Goal: Information Seeking & Learning: Learn about a topic

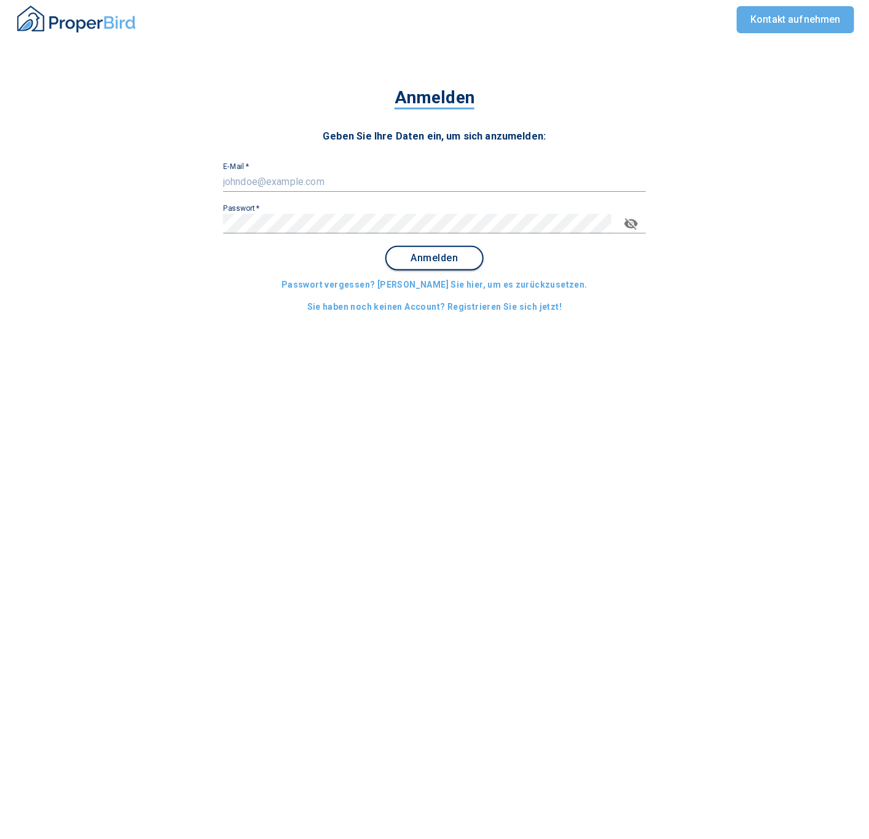
type input "[EMAIL_ADDRESS][DOMAIN_NAME]"
click at [445, 202] on span "Anmelden" at bounding box center [435, 258] width 76 height 11
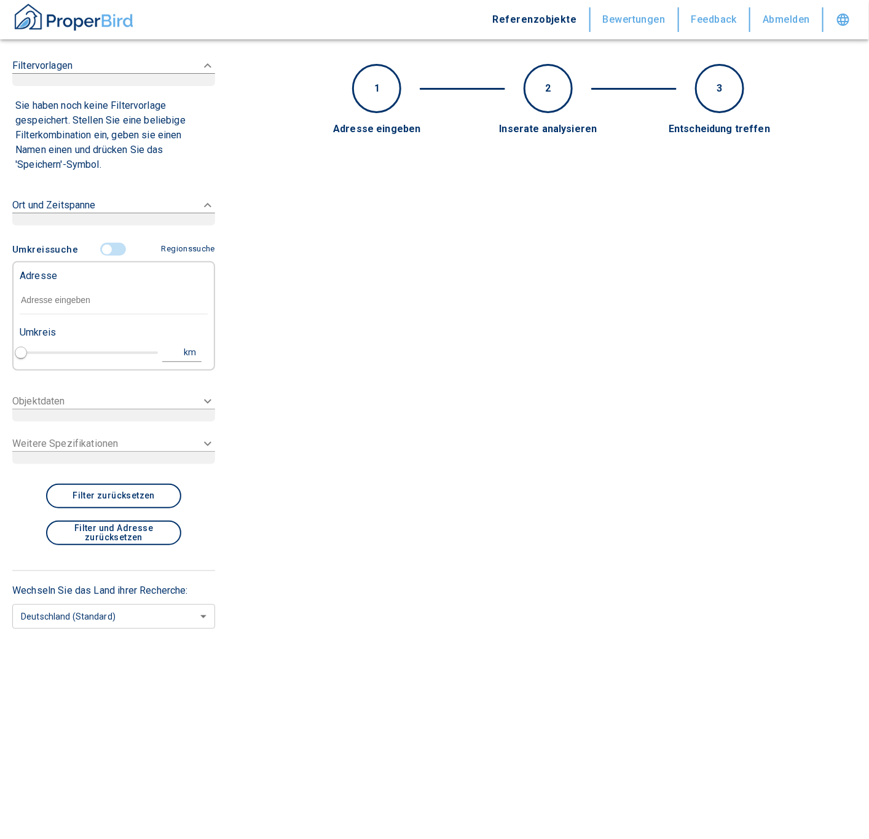
type input "2020"
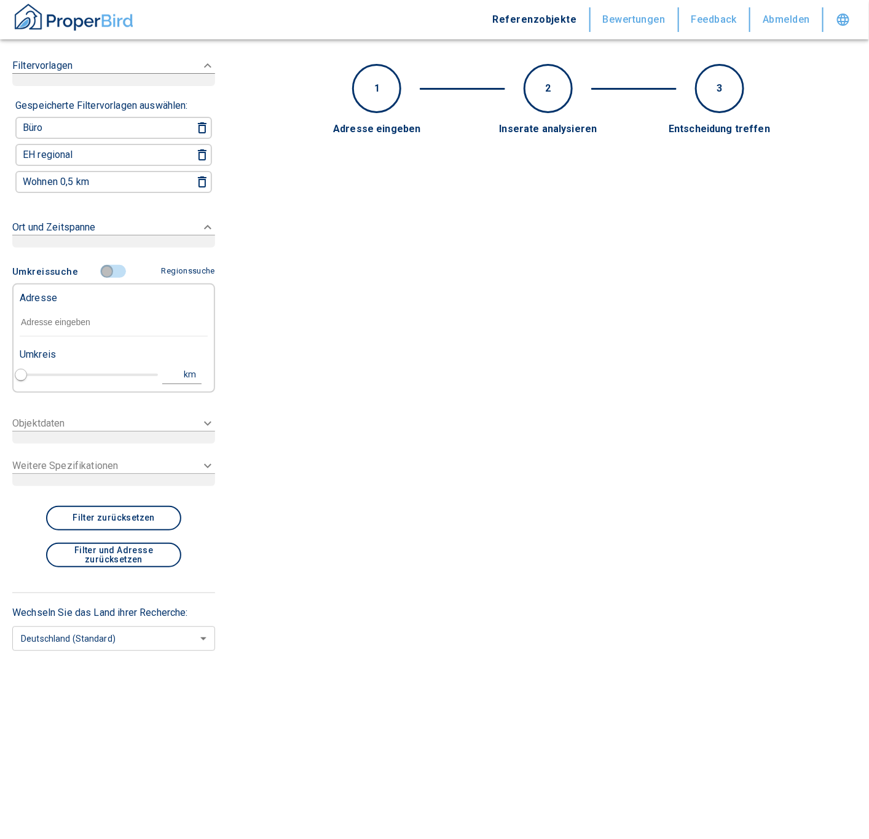
click at [113, 202] on input "controlled" at bounding box center [107, 272] width 37 height 14
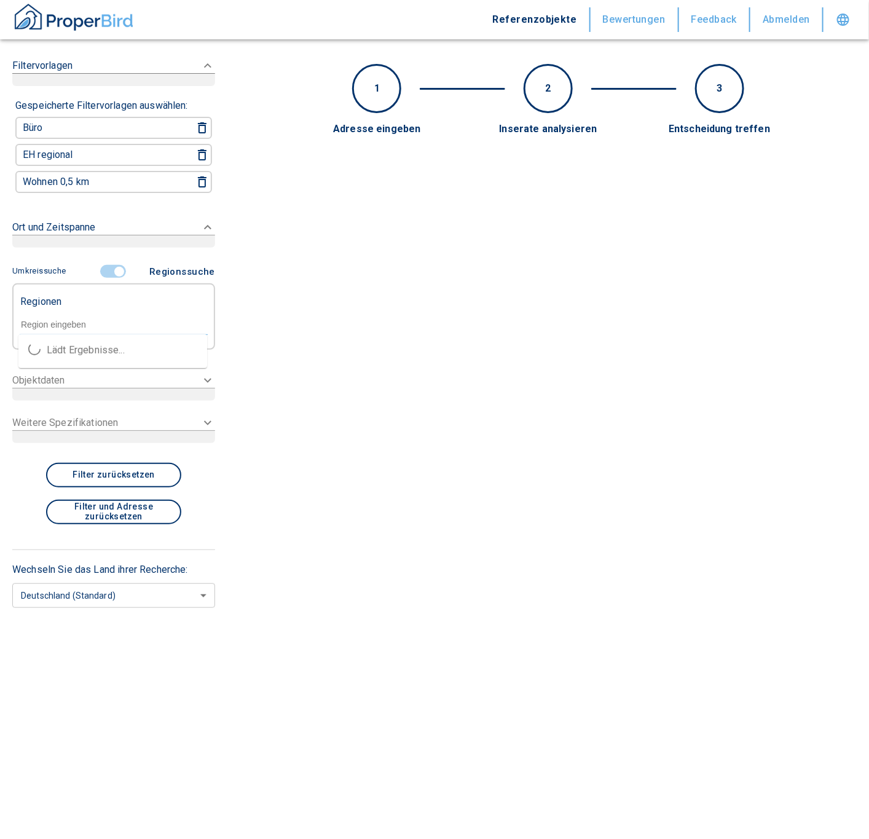
click at [68, 202] on input "text" at bounding box center [114, 324] width 188 height 11
click at [91, 202] on ul "Traunstein (Kreis) 83278 Traunstein" at bounding box center [112, 361] width 189 height 54
click at [90, 202] on li "Traunstein (Kreis)" at bounding box center [112, 350] width 189 height 22
type input "Traunstein"
type input "2020"
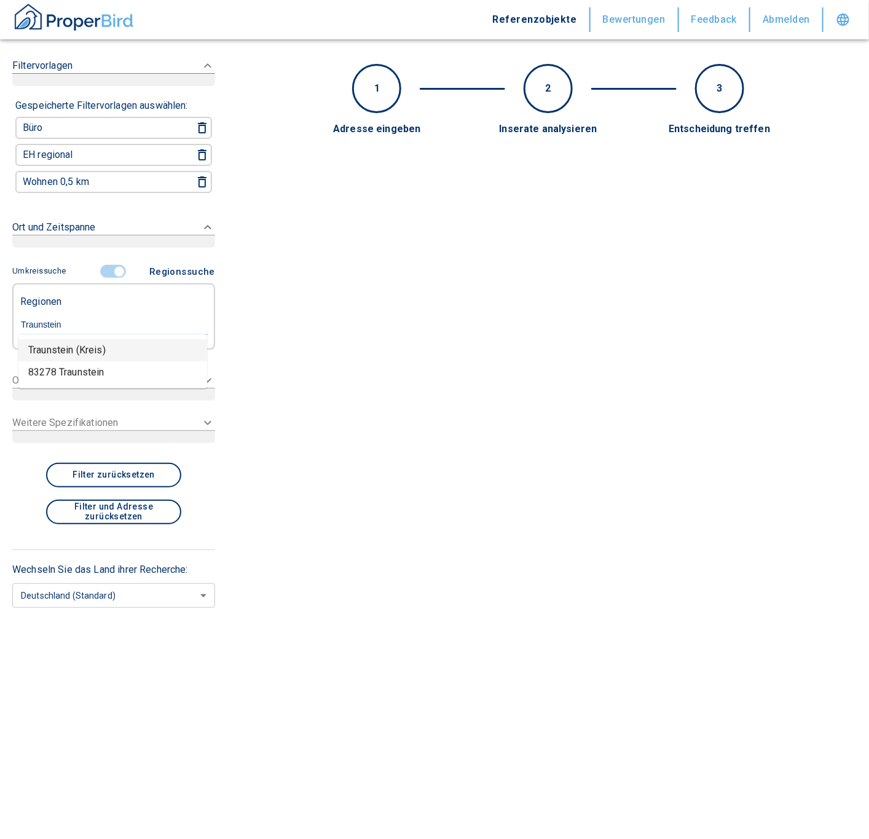
type input "Traunstein (Kreis)"
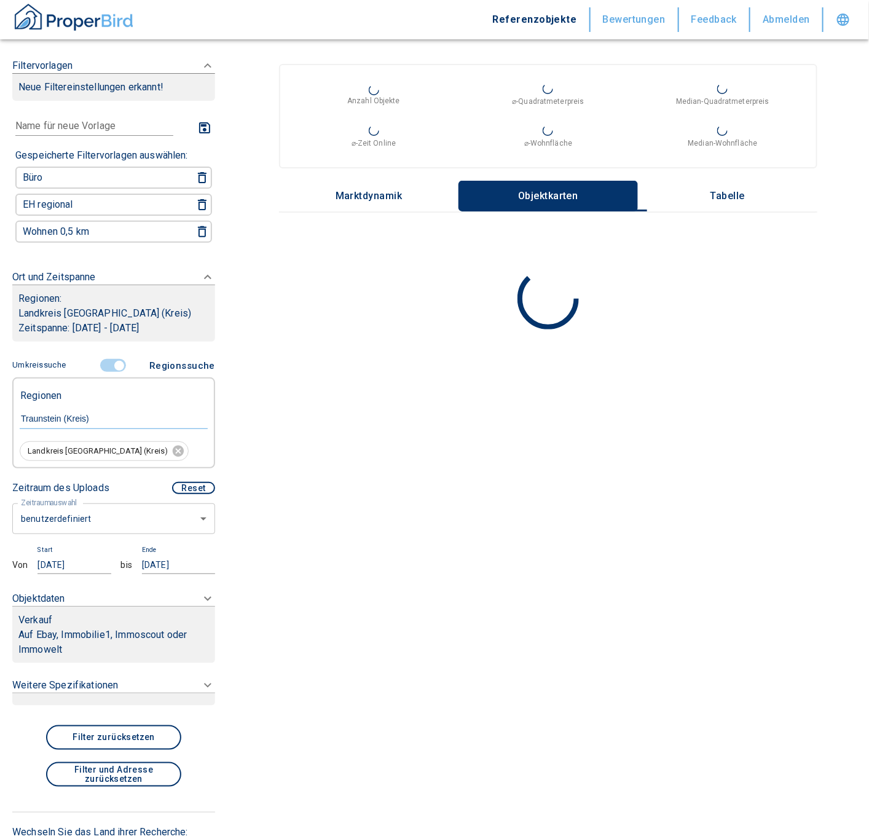
click at [87, 202] on body "Referenzobjekte Bewertungen Feedback Abmelden Filtervorlagen Neue Filtereinstel…" at bounding box center [434, 419] width 869 height 839
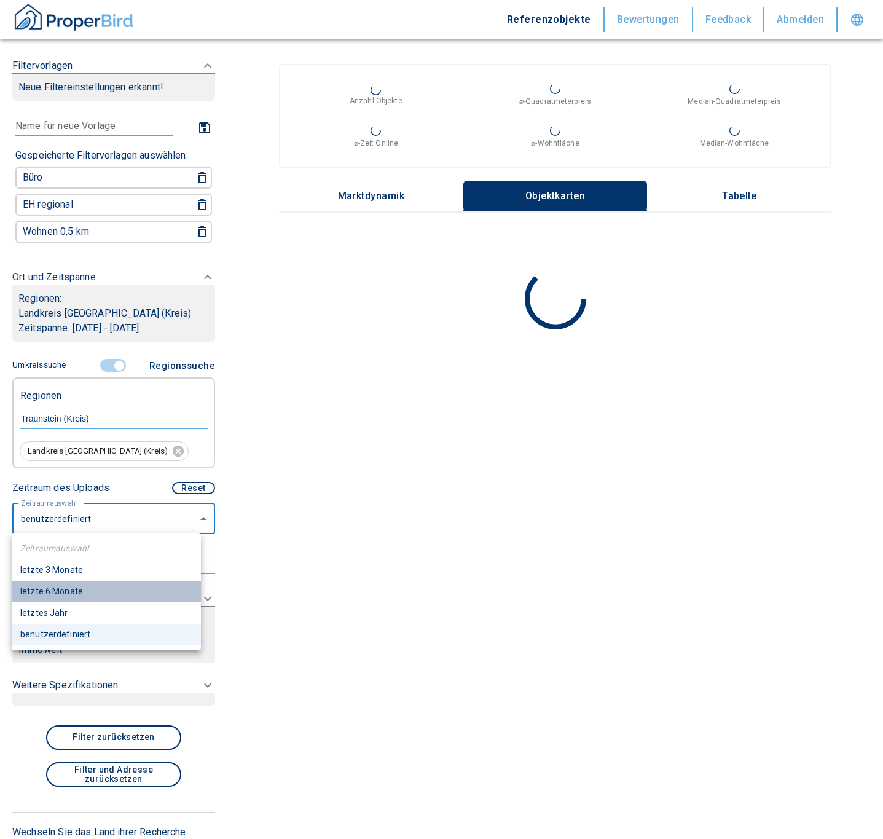
click at [71, 202] on li "letzte 6 Monate" at bounding box center [106, 592] width 189 height 22
type input "2020"
type input "6"
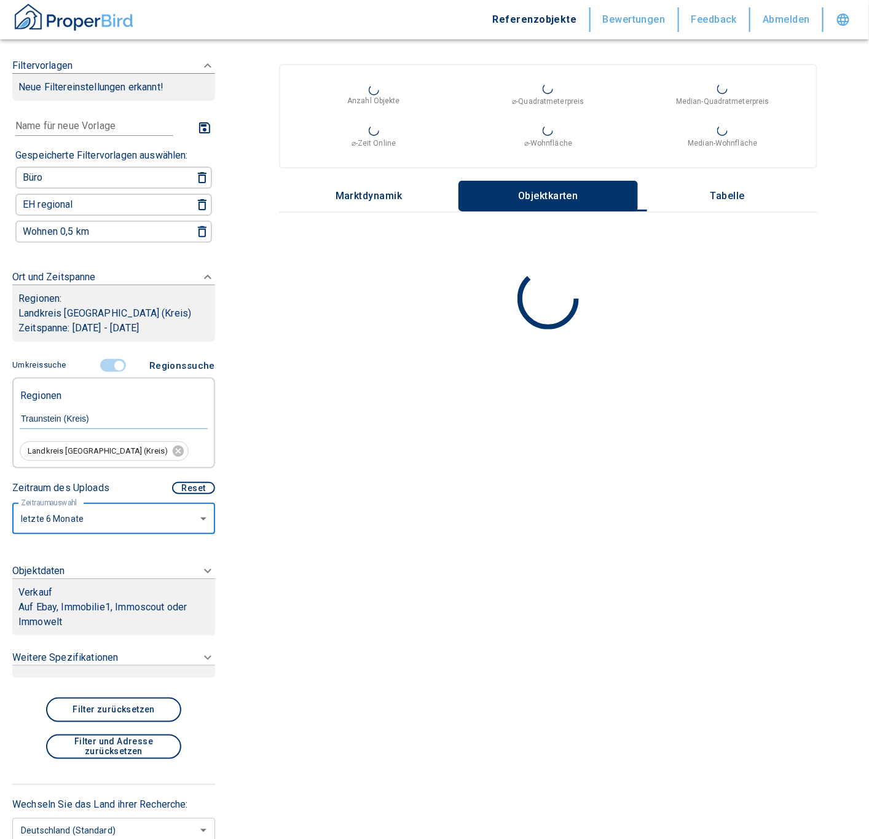
type input "2020"
click at [200, 73] on icon at bounding box center [207, 65] width 15 height 15
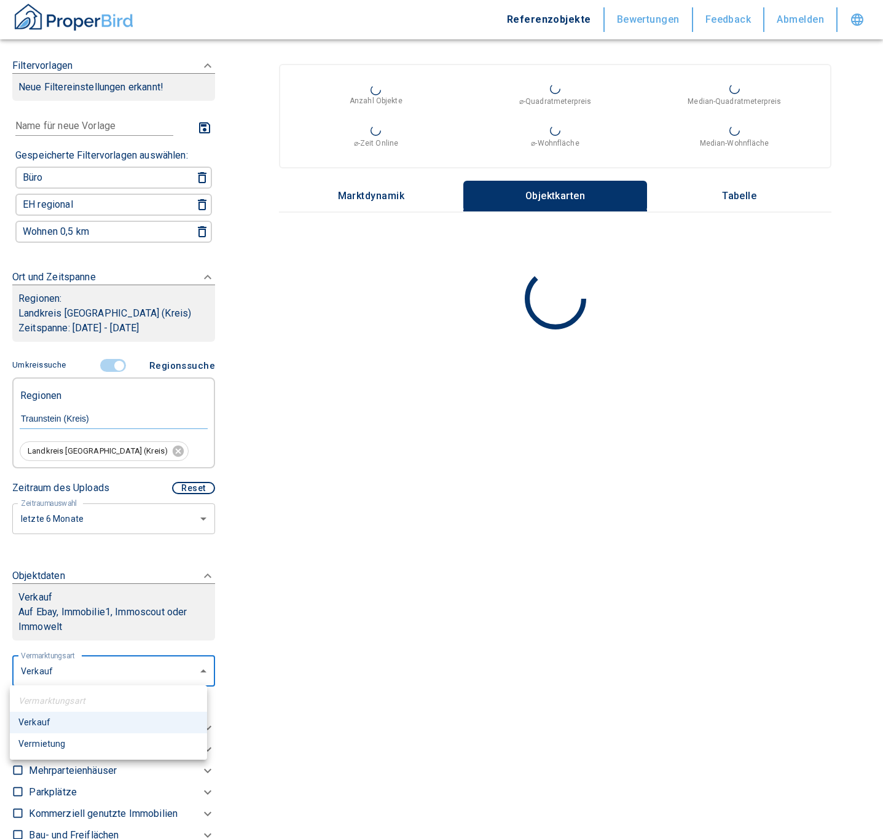
click at [57, 202] on body "Referenzobjekte Bewertungen Feedback Abmelden Filtervorlagen Neue Filtereinstel…" at bounding box center [441, 419] width 883 height 839
click at [48, 202] on li "Vermietung" at bounding box center [108, 744] width 197 height 22
type input "rent"
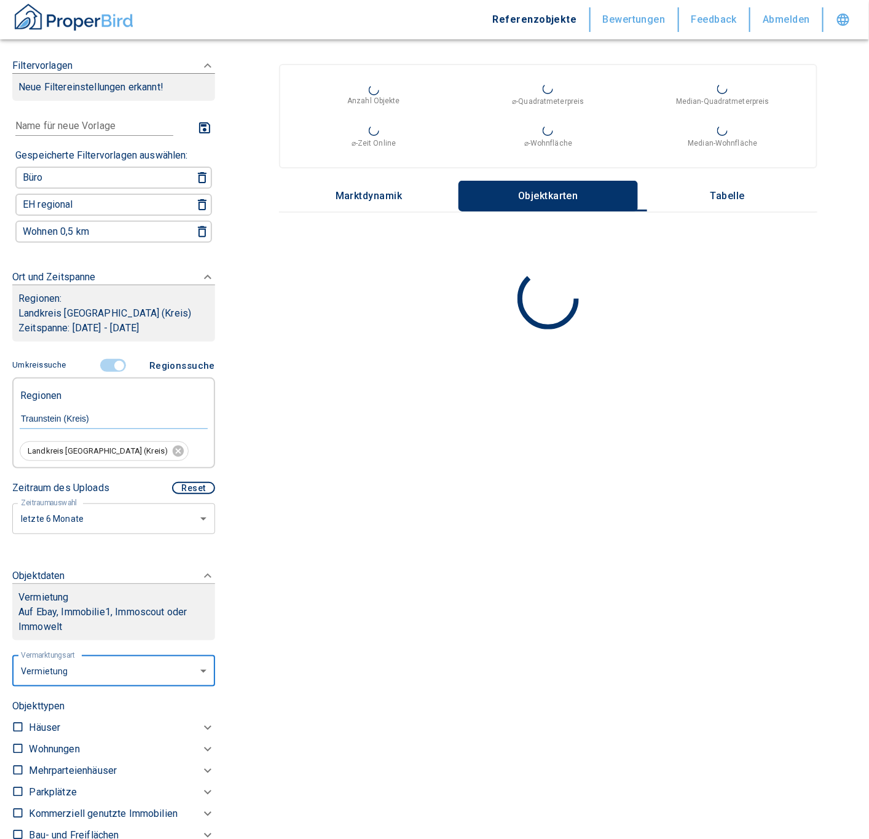
type input "2020"
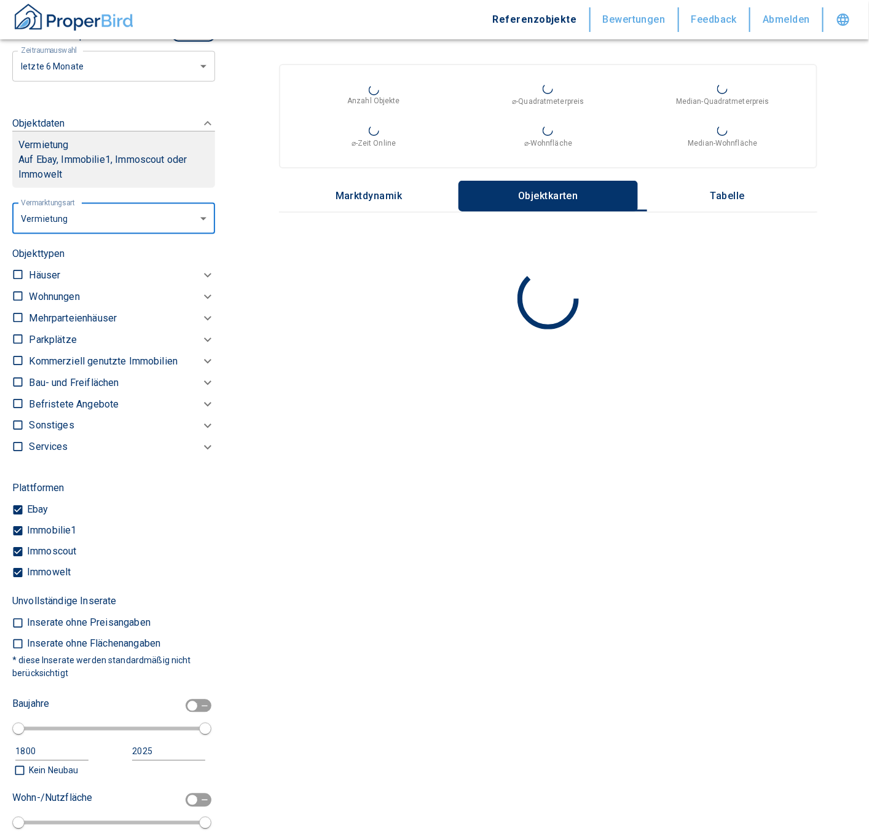
scroll to position [463, 0]
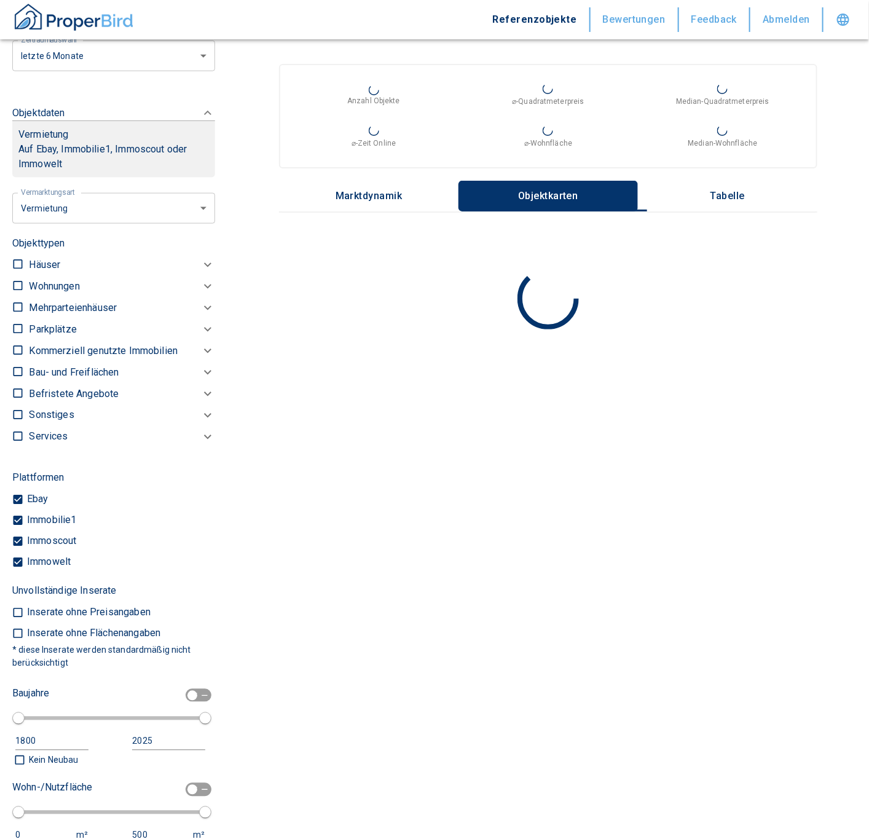
click at [79, 202] on p "Kommerziell genutzte Immobilien" at bounding box center [54, 286] width 50 height 15
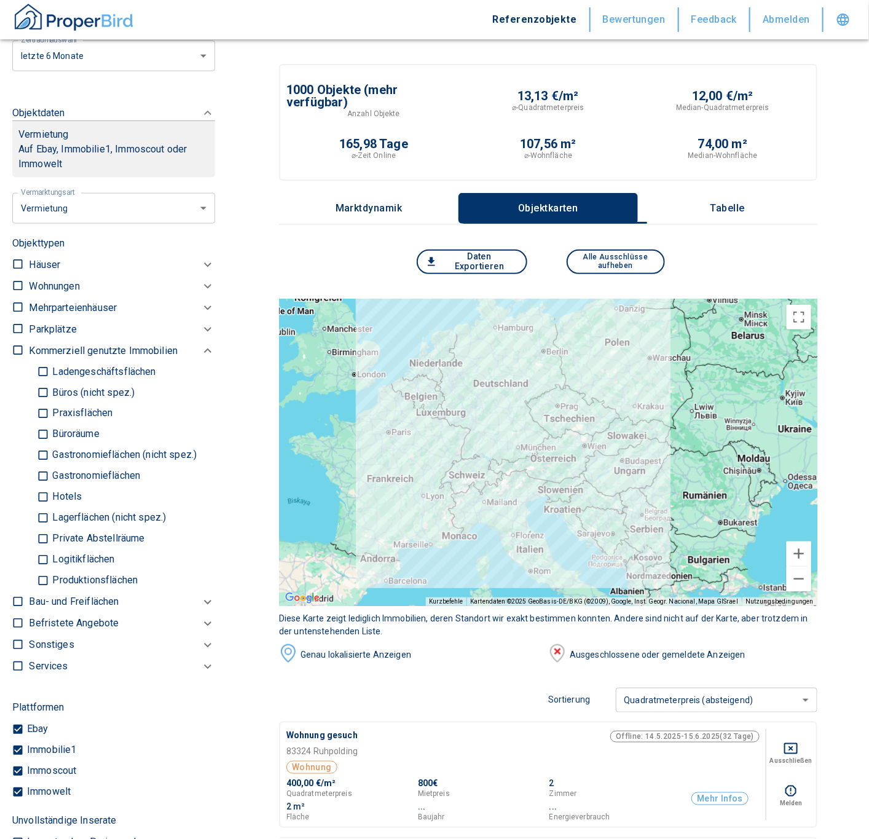
click at [49, 202] on p "Büros (nicht spez.)" at bounding box center [91, 393] width 85 height 10
click at [49, 202] on input "Büros (nicht spez.)" at bounding box center [43, 393] width 12 height 22
checkbox input "true"
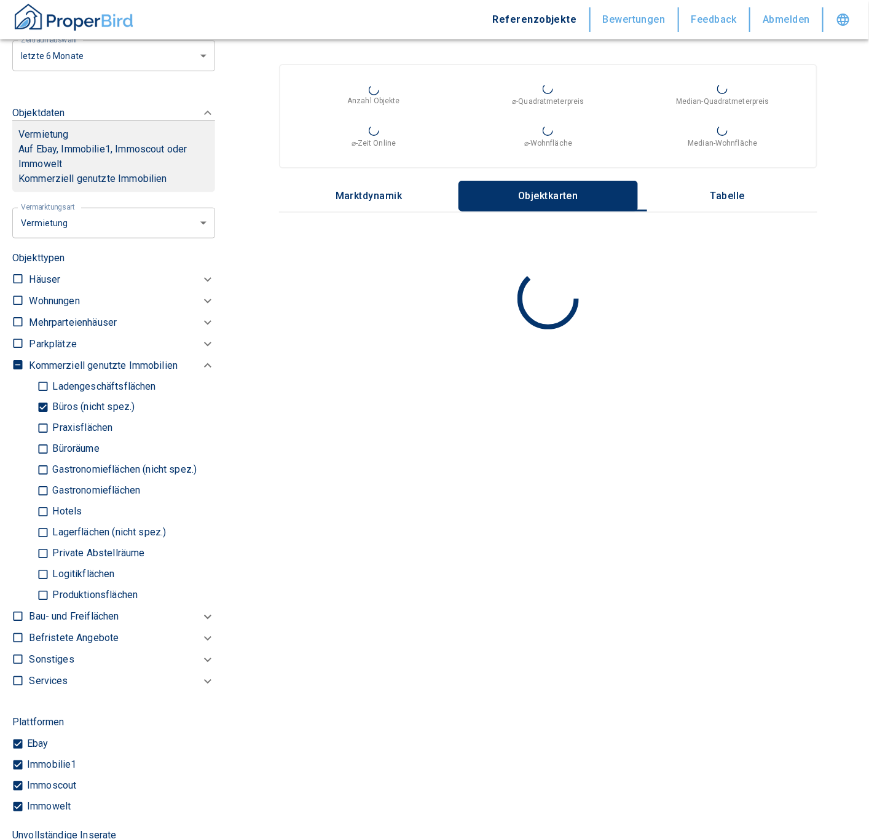
type input "2020"
click at [42, 202] on input "Praxisflächen" at bounding box center [43, 429] width 12 height 22
checkbox input "true"
type input "2020"
click at [41, 202] on input "Büroräume" at bounding box center [43, 450] width 12 height 22
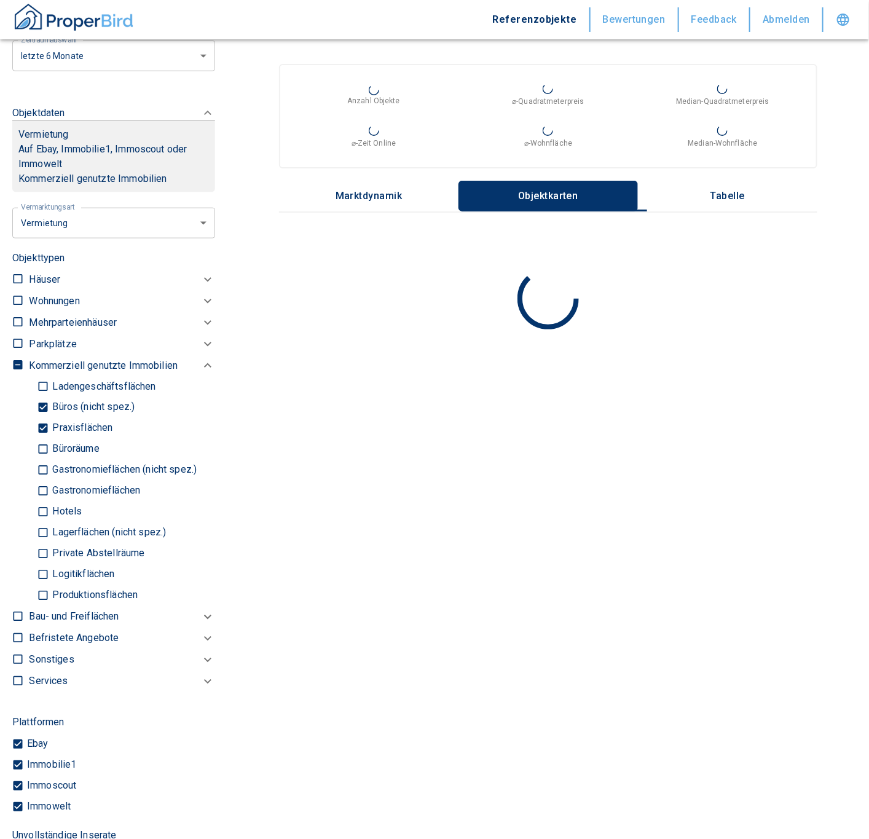
checkbox input "true"
type input "2020"
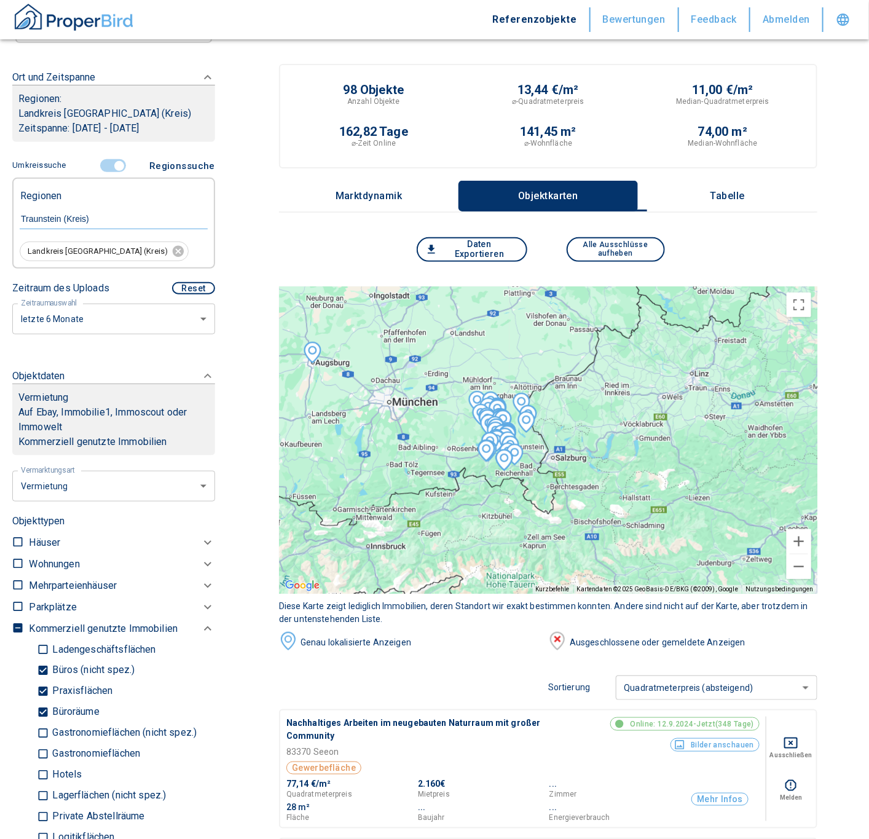
scroll to position [197, 0]
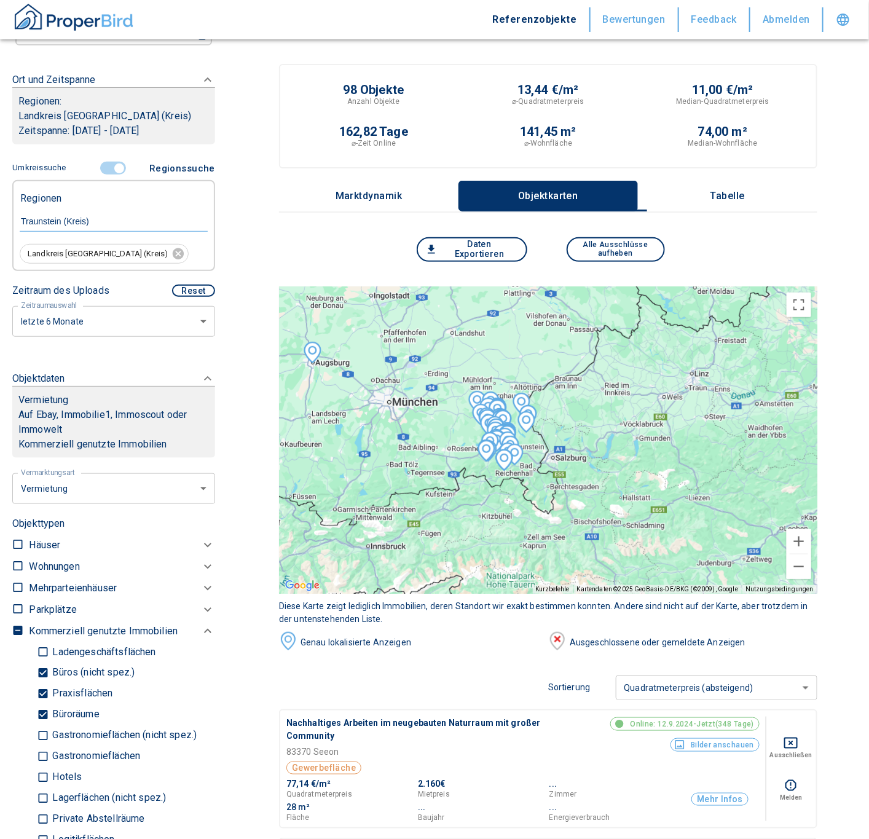
click at [113, 167] on input "controlled" at bounding box center [119, 169] width 37 height 14
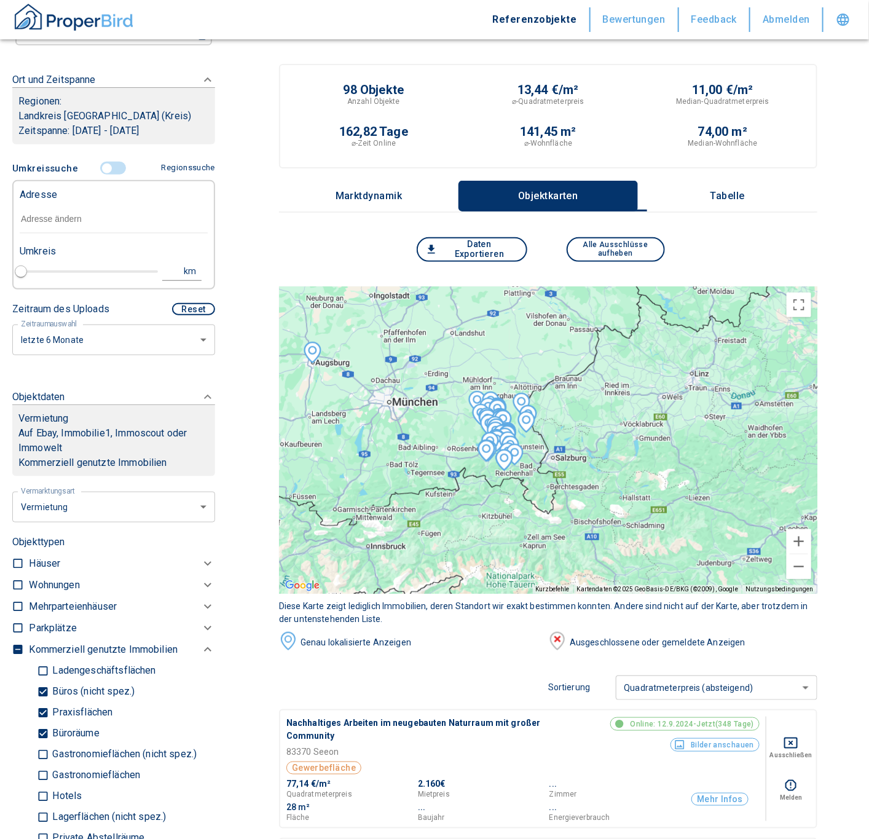
click at [63, 202] on input "text" at bounding box center [114, 219] width 188 height 28
paste input "Trostberg | [STREET_ADDRESS]"
type input "Trostberg | [STREET_ADDRESS]"
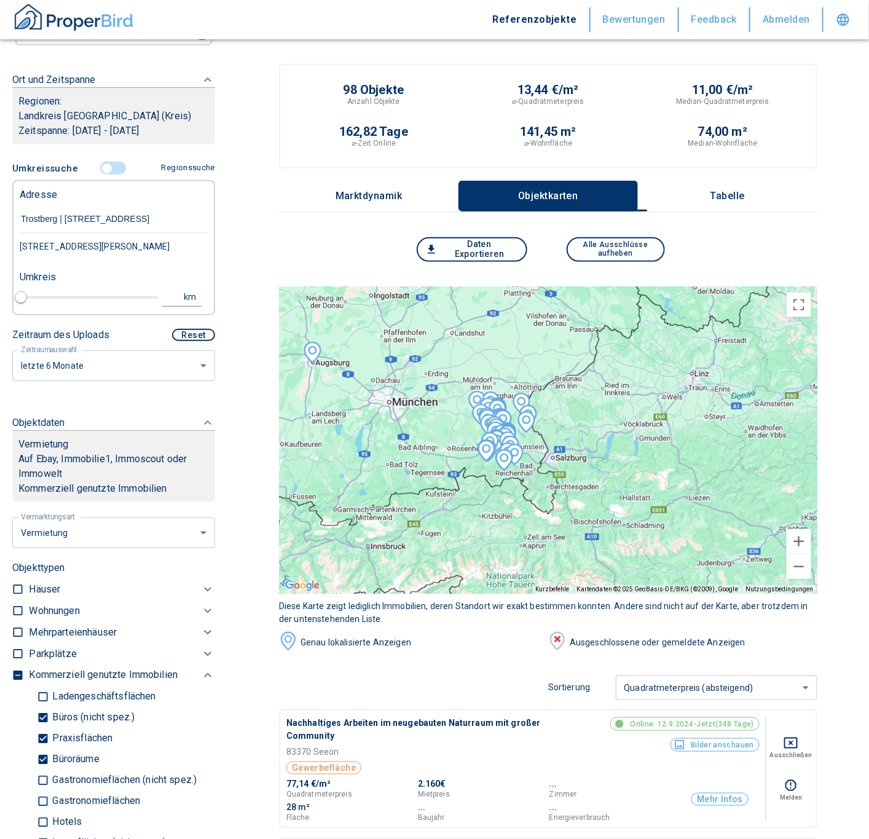
click at [103, 202] on div "[STREET_ADDRESS][PERSON_NAME]" at bounding box center [114, 247] width 188 height 26
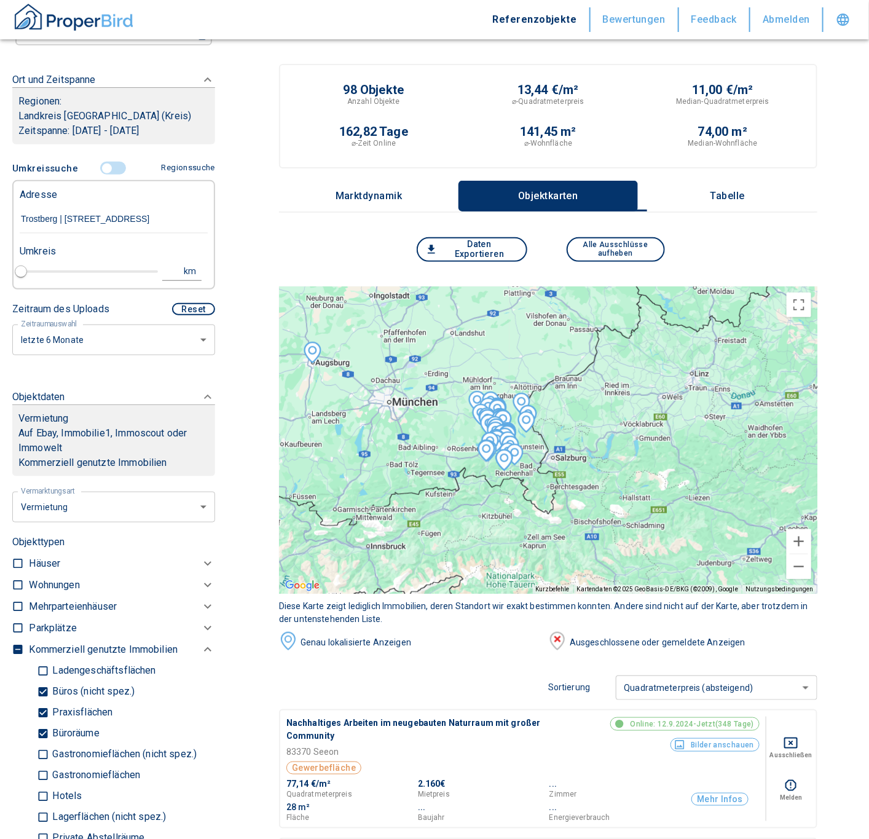
type input "2020"
type input "[STREET_ADDRESS][PERSON_NAME]"
type input "1"
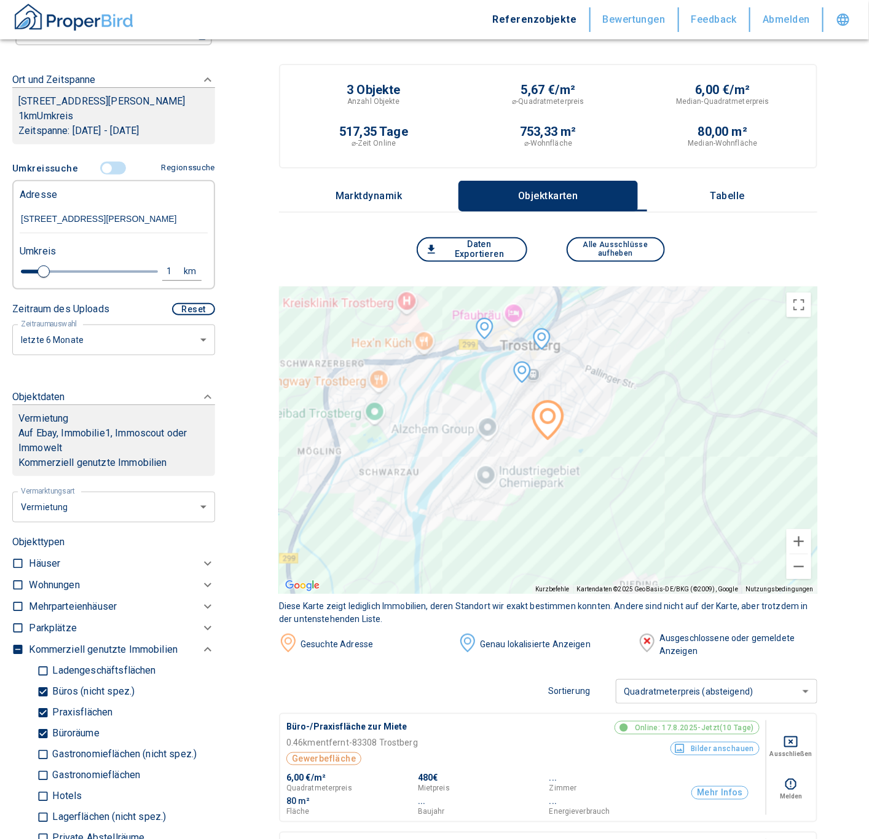
type input "[STREET_ADDRESS][PERSON_NAME]"
click at [165, 202] on div "1" at bounding box center [176, 271] width 22 height 15
click at [79, 202] on input "1" at bounding box center [74, 270] width 34 height 20
type input "5,0"
click at [159, 202] on button "Neue Suchen" at bounding box center [164, 271] width 68 height 17
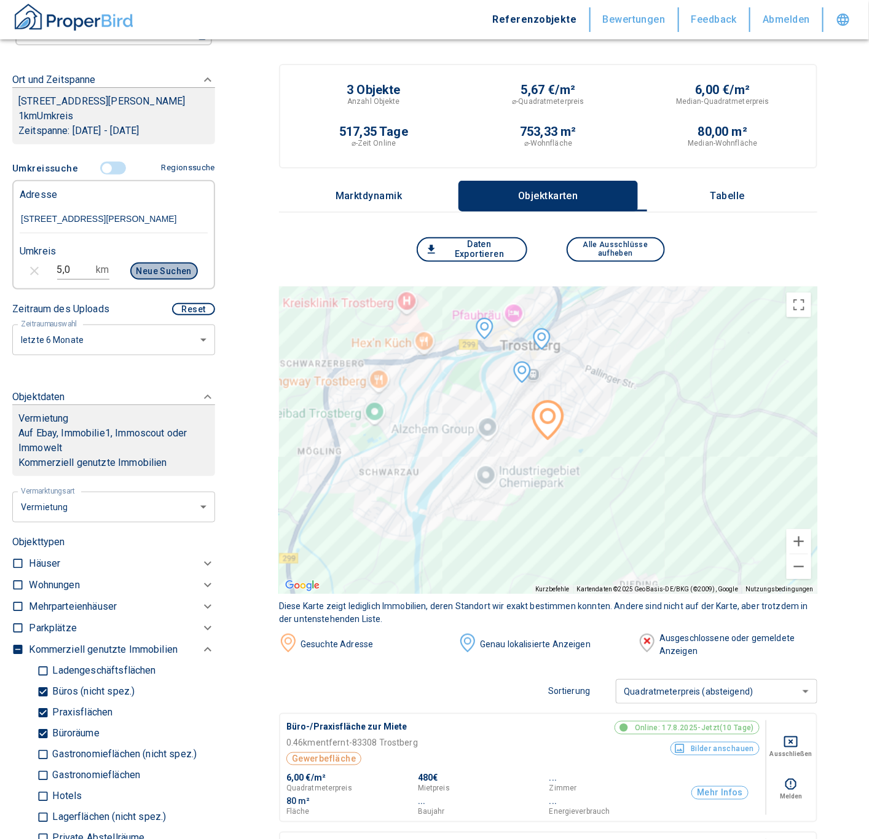
type input "2020"
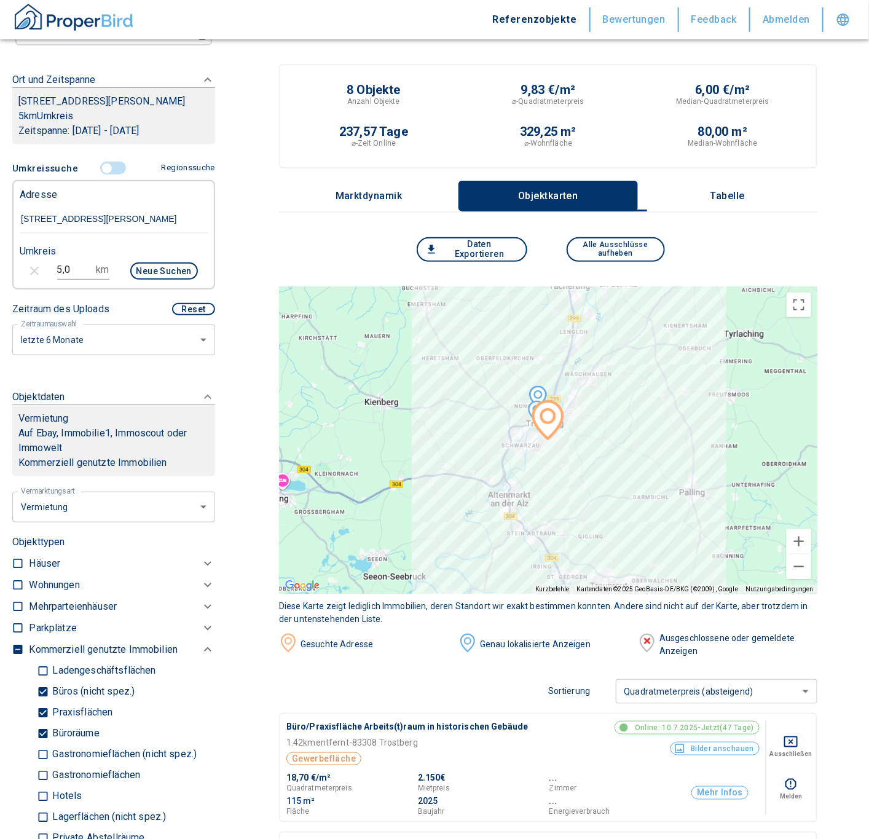
drag, startPoint x: 743, startPoint y: 181, endPoint x: 748, endPoint y: 194, distance: 13.0
click at [566, 181] on button "Tabelle" at bounding box center [728, 196] width 180 height 31
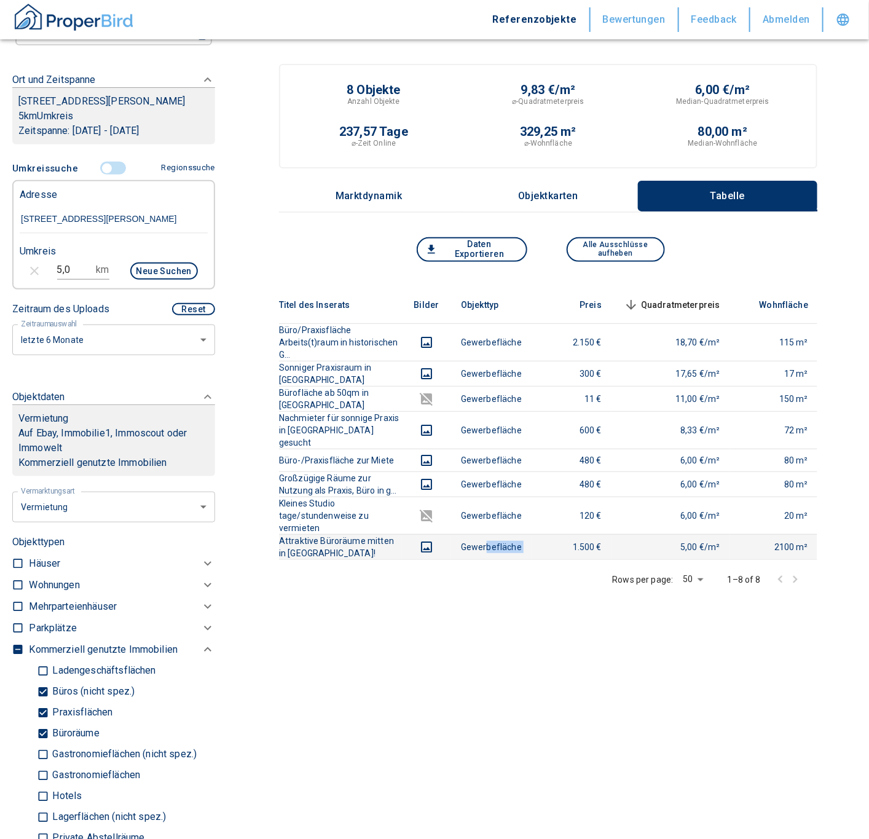
drag, startPoint x: 487, startPoint y: 534, endPoint x: 537, endPoint y: 526, distance: 50.9
click at [537, 202] on tr "Attraktive Büroräume mitten in [GEOGRAPHIC_DATA]! Gewerbefläche 1.500 € 5,00 €/…" at bounding box center [838, 546] width 1118 height 25
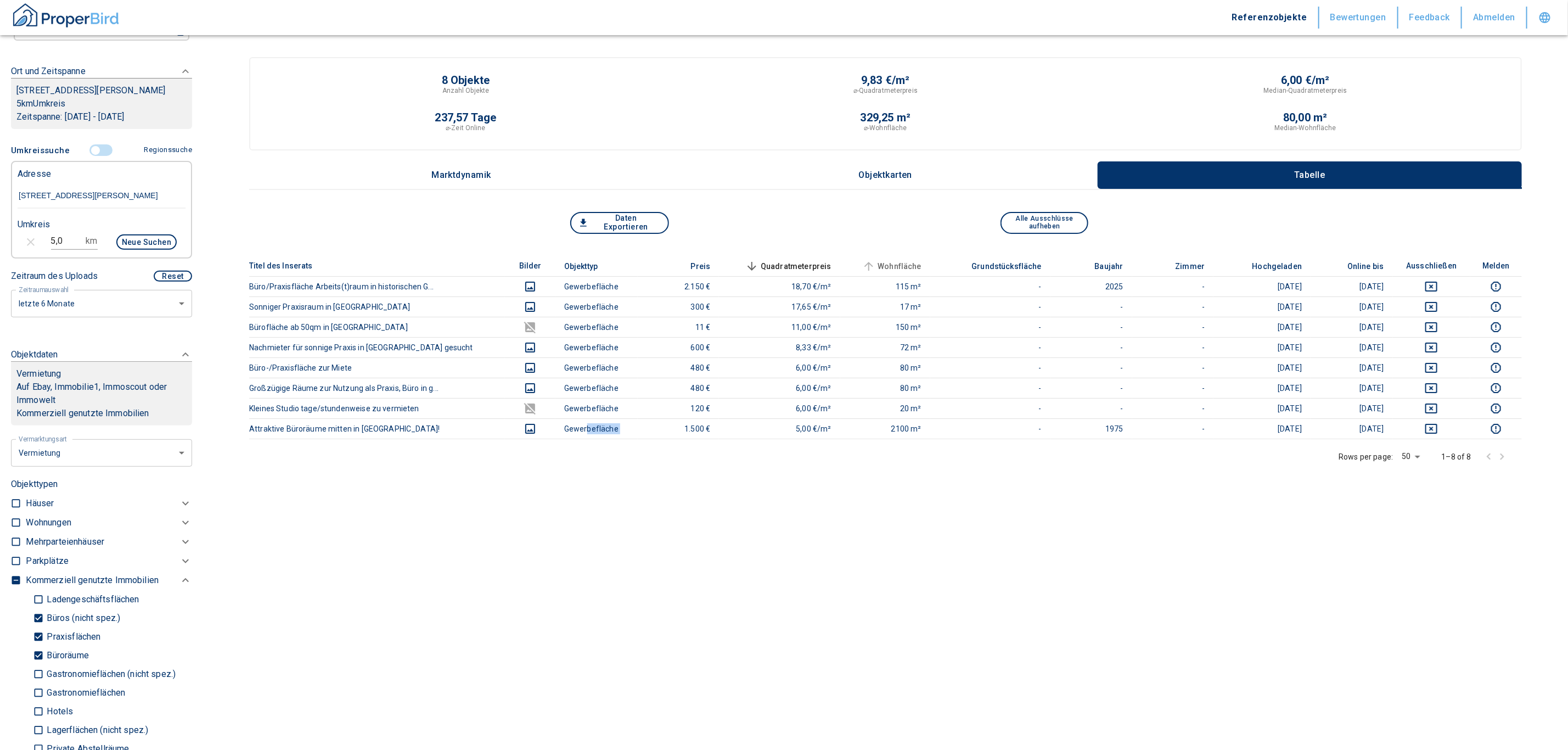
click at [505, 180] on span "Wohnfläche" at bounding box center [890, 266] width 62 height 13
click at [505, 180] on span "Quadratmeterpreis" at bounding box center [787, 266] width 88 height 13
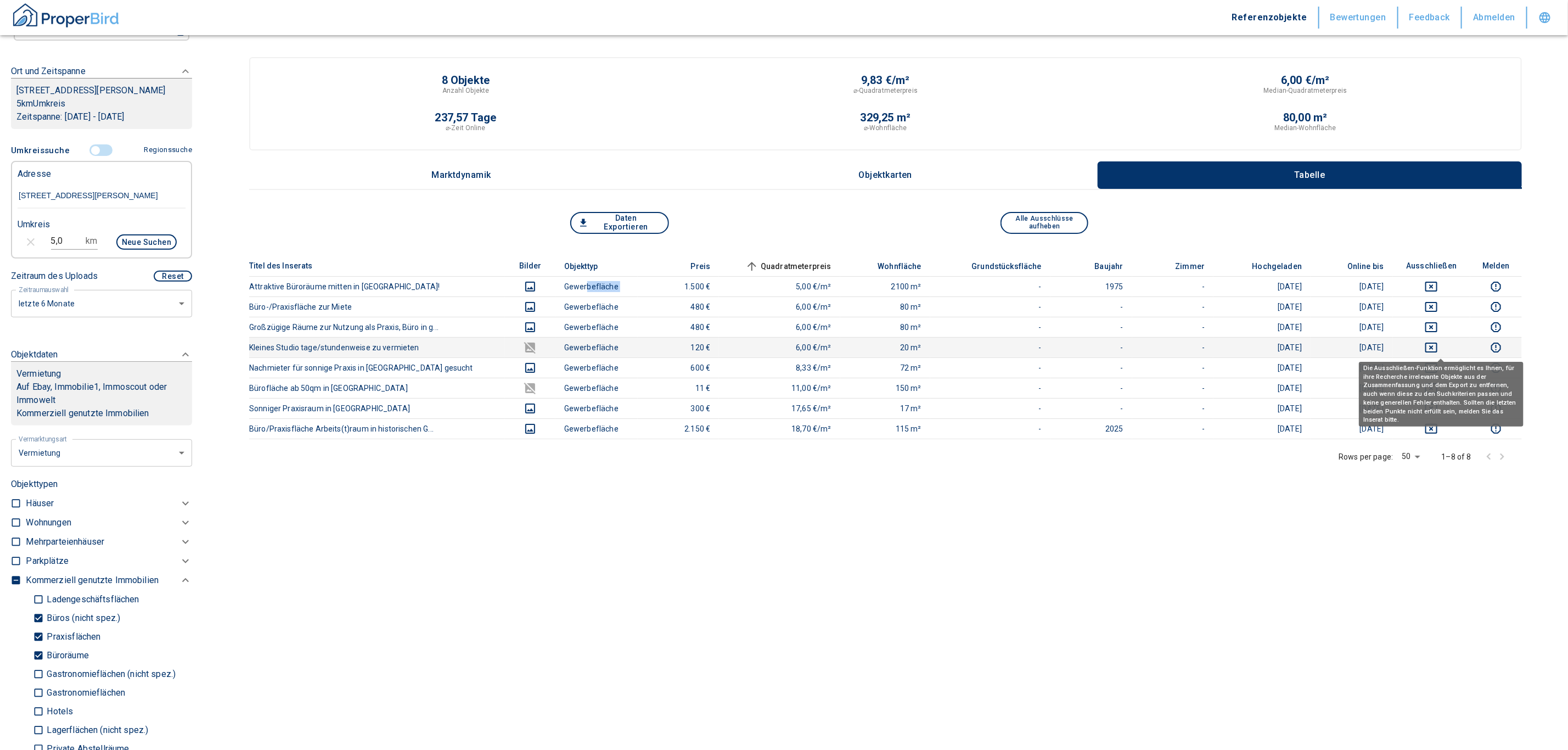
click at [505, 180] on icon "deselect this listing" at bounding box center [1431, 347] width 13 height 13
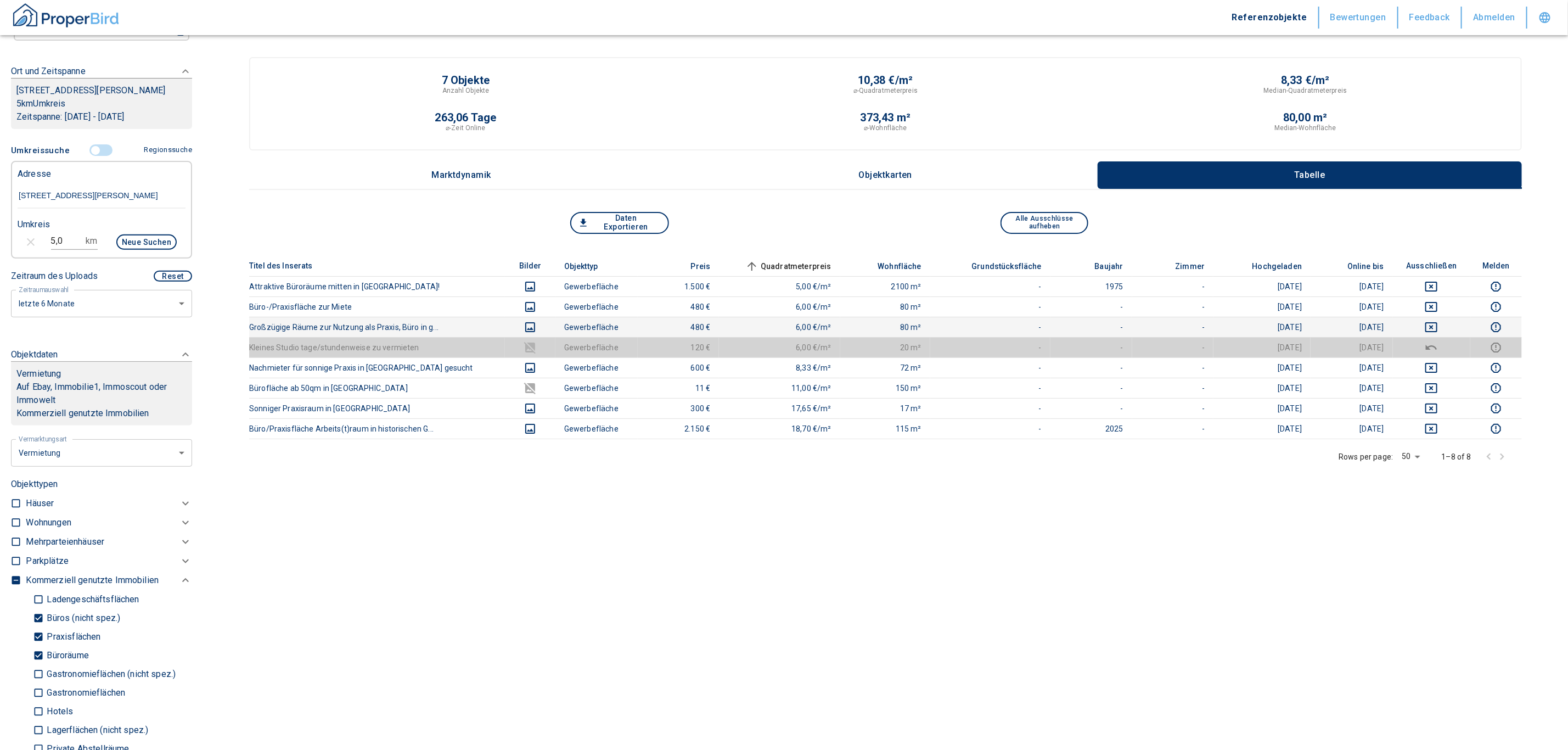
click at [505, 180] on td at bounding box center [1431, 327] width 78 height 21
click at [505, 180] on icon "deselect this listing" at bounding box center [1431, 306] width 13 height 13
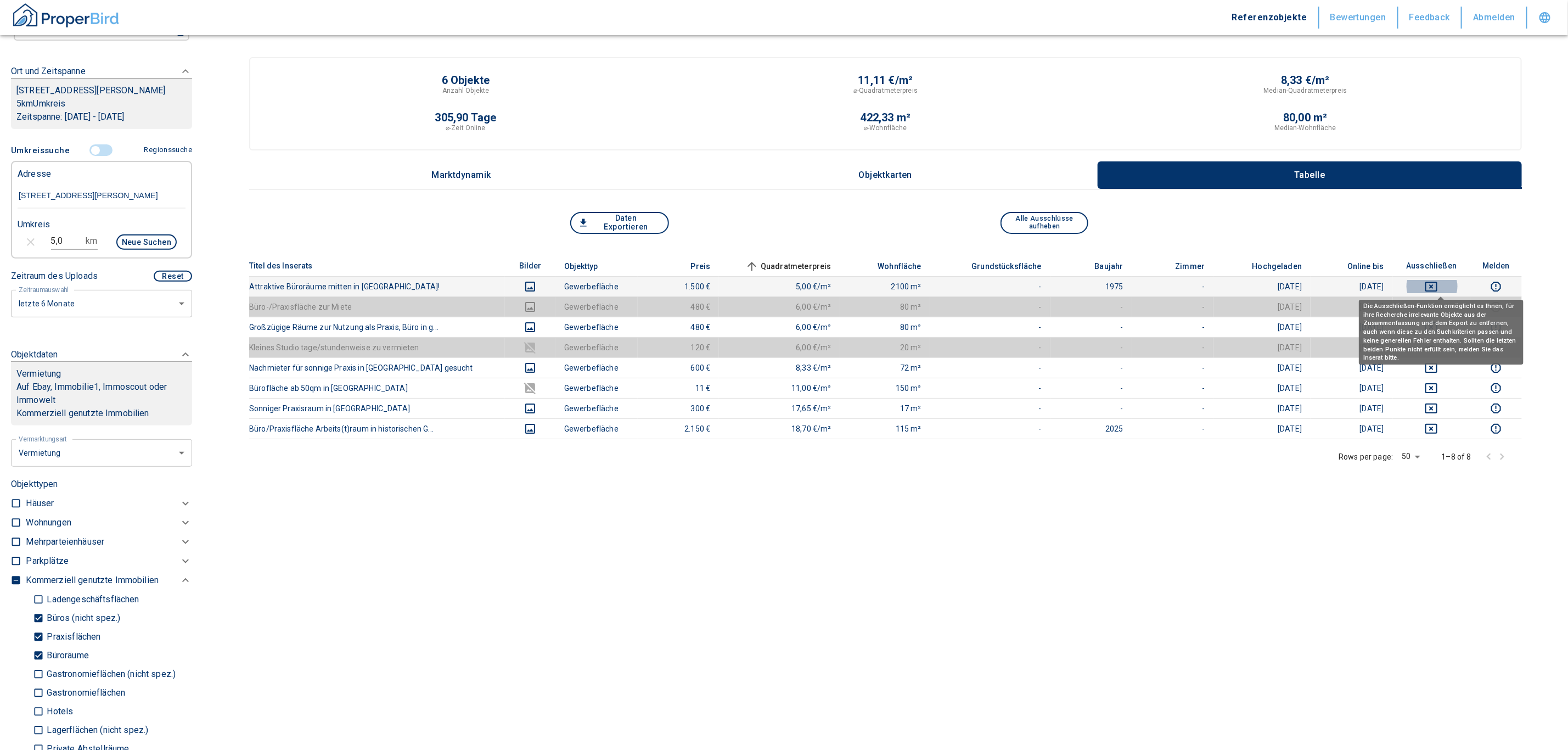
click at [505, 180] on icon "deselect this listing" at bounding box center [1431, 287] width 13 height 13
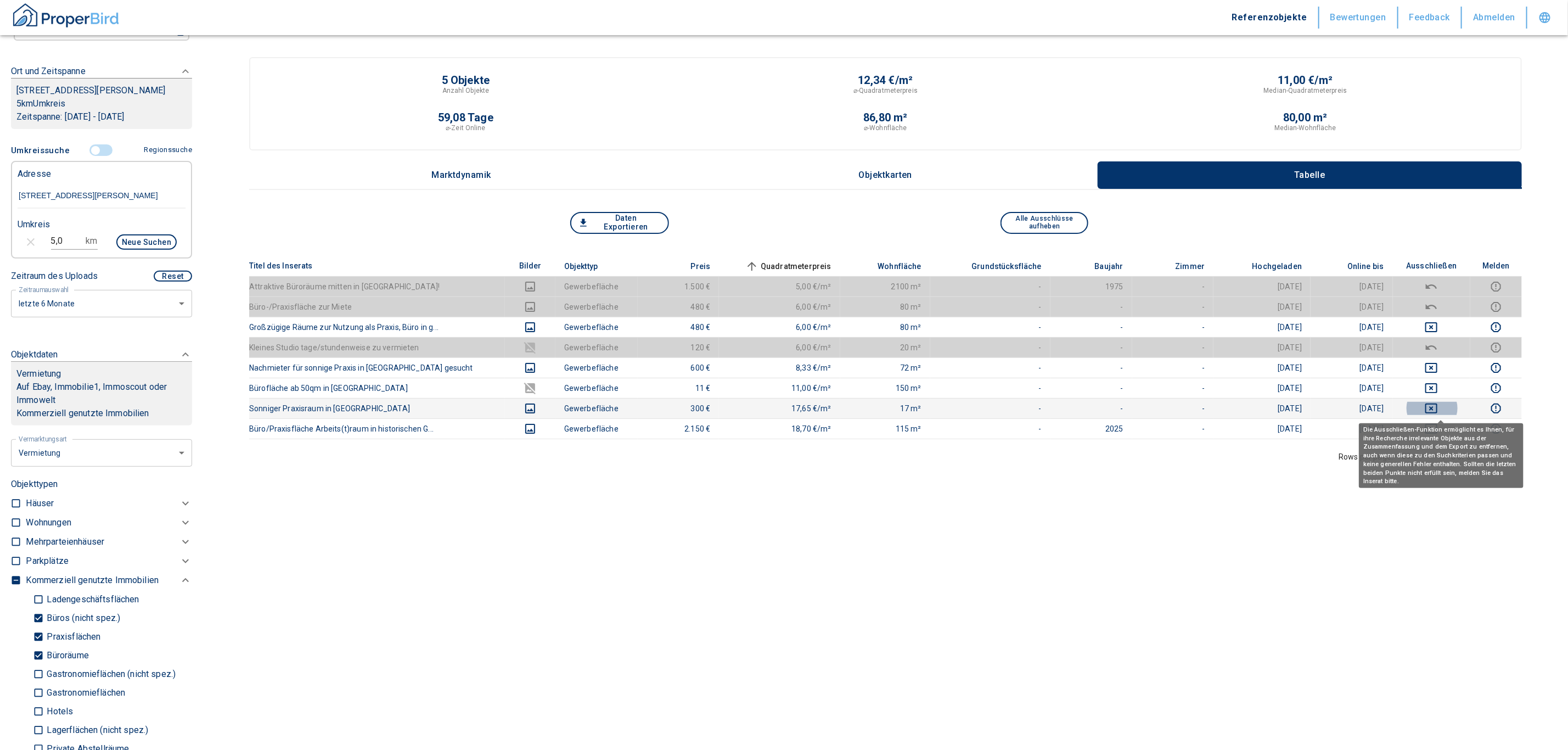
click at [505, 180] on button "deselect this listing" at bounding box center [1432, 408] width 61 height 13
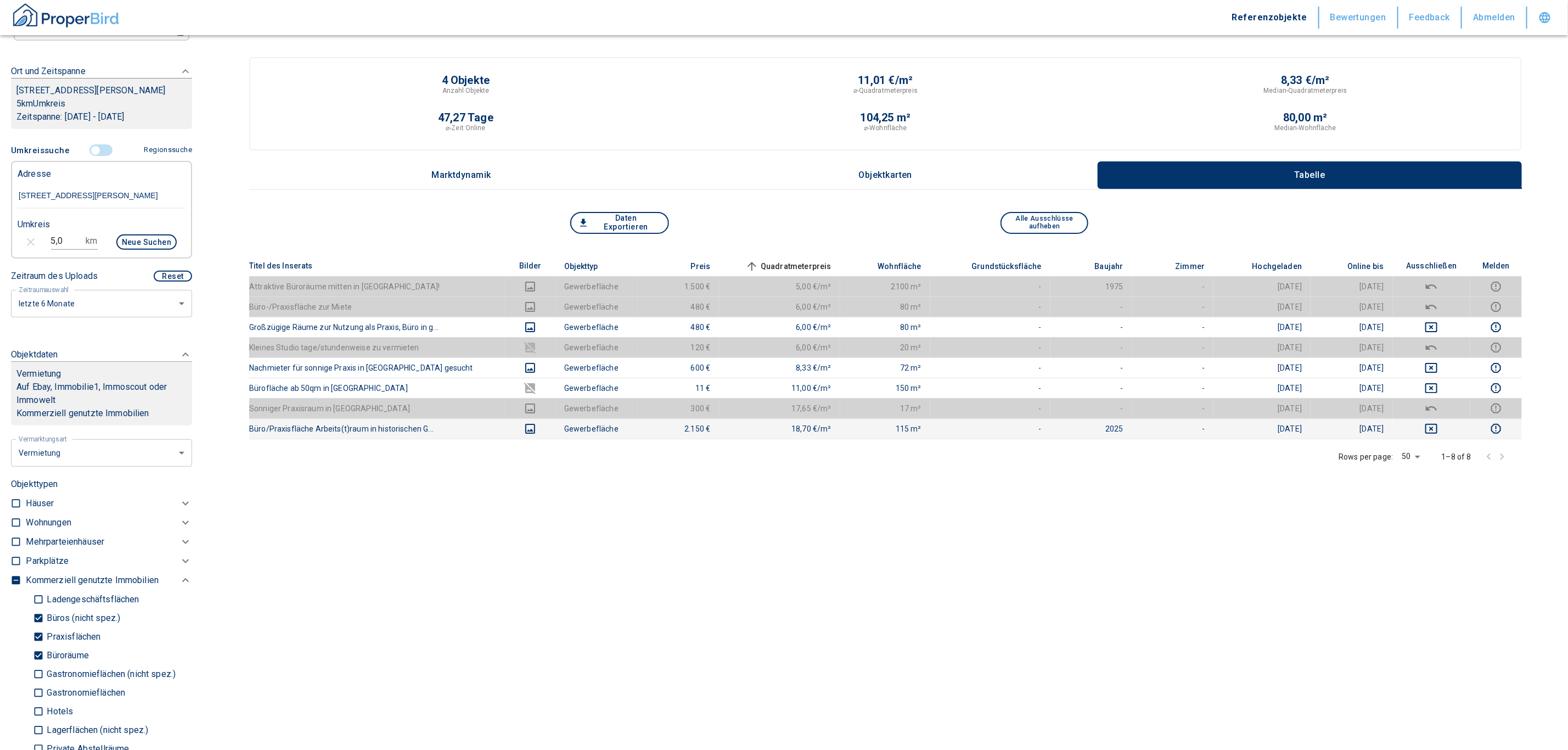
click at [505, 180] on icon "images" at bounding box center [530, 429] width 10 height 10
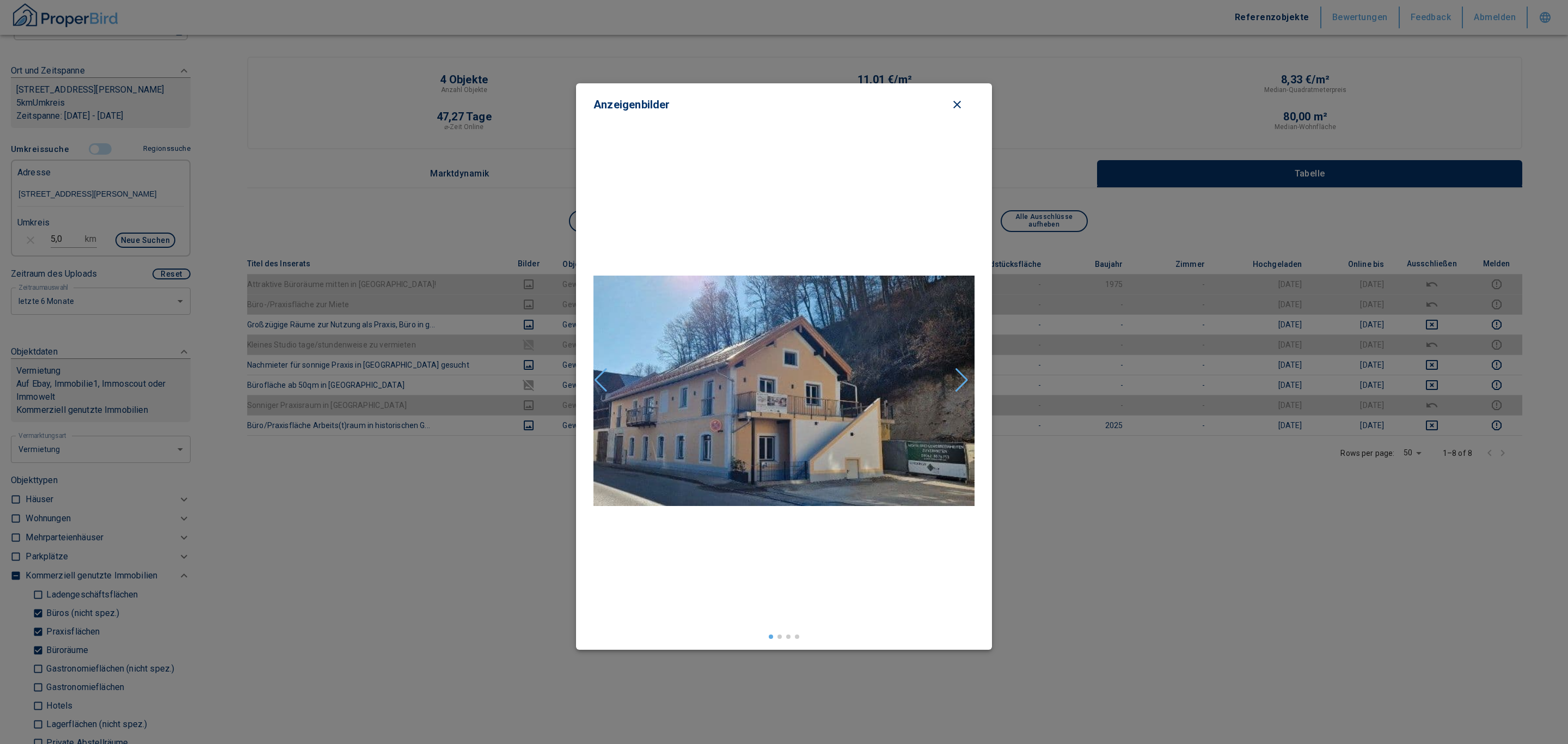
click at [501, 179] on div "Next slide" at bounding box center [962, 380] width 15 height 24
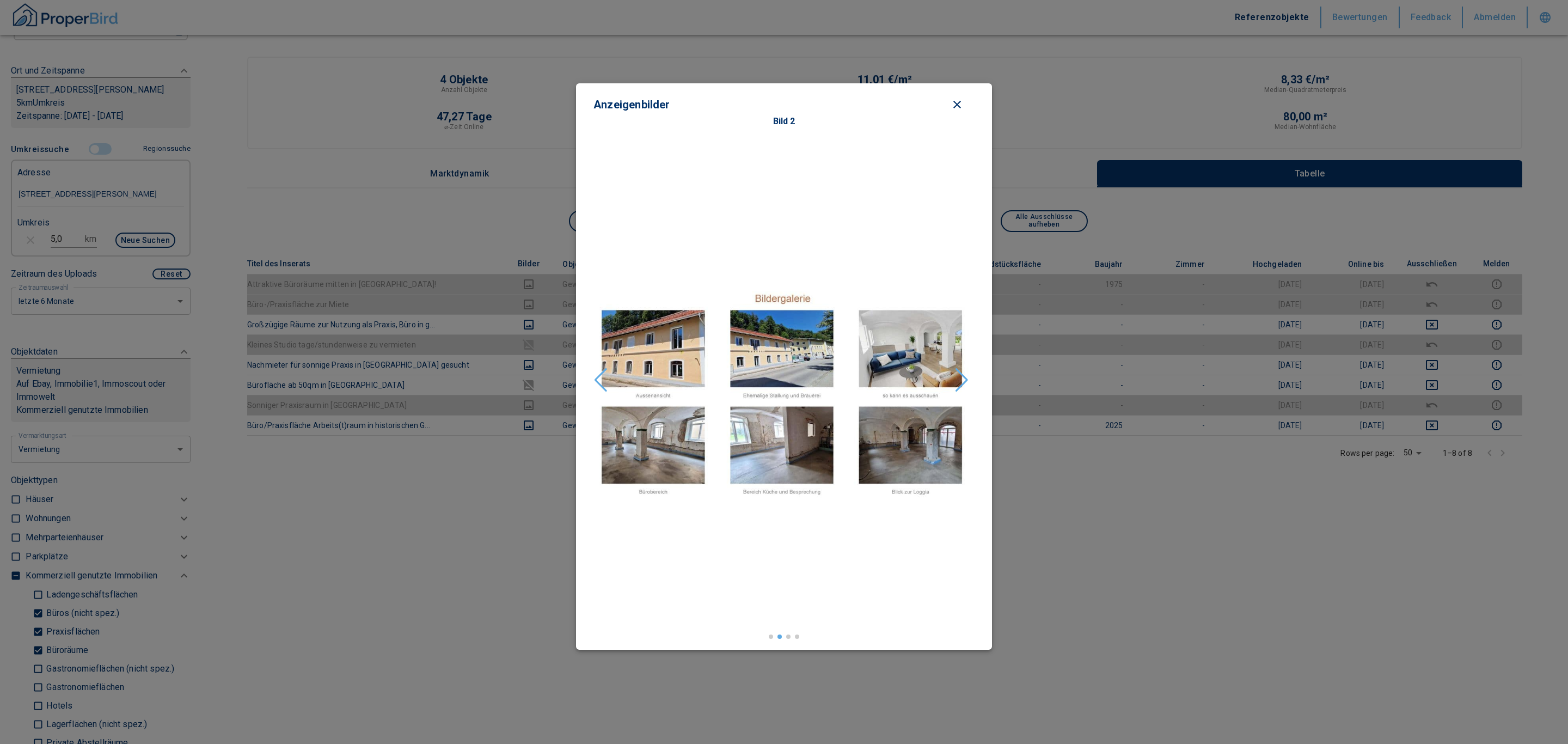
click at [501, 179] on div "Next slide" at bounding box center [962, 380] width 15 height 24
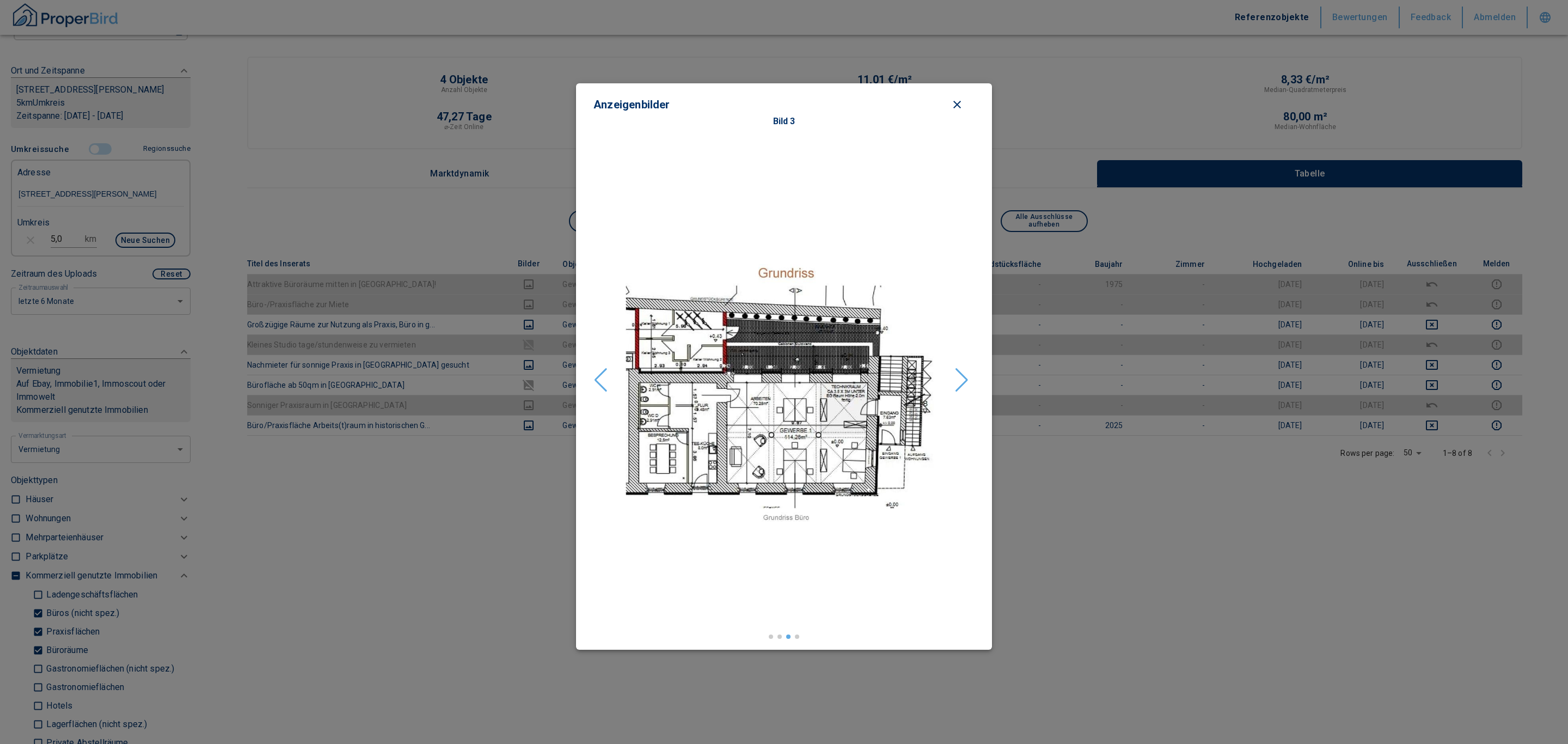
click at [501, 179] on div "Next slide" at bounding box center [962, 380] width 15 height 24
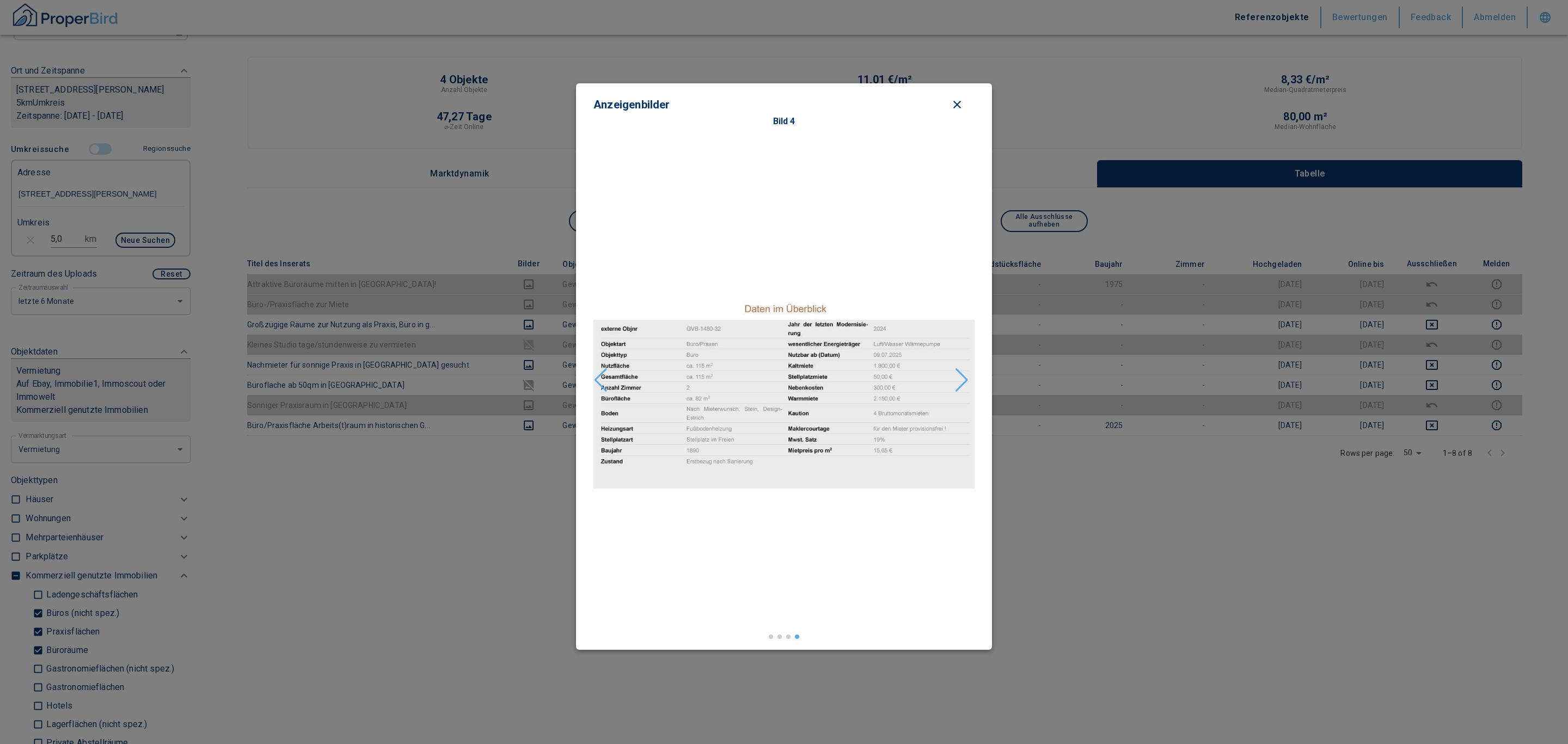
click at [501, 179] on div "Next slide" at bounding box center [962, 380] width 15 height 24
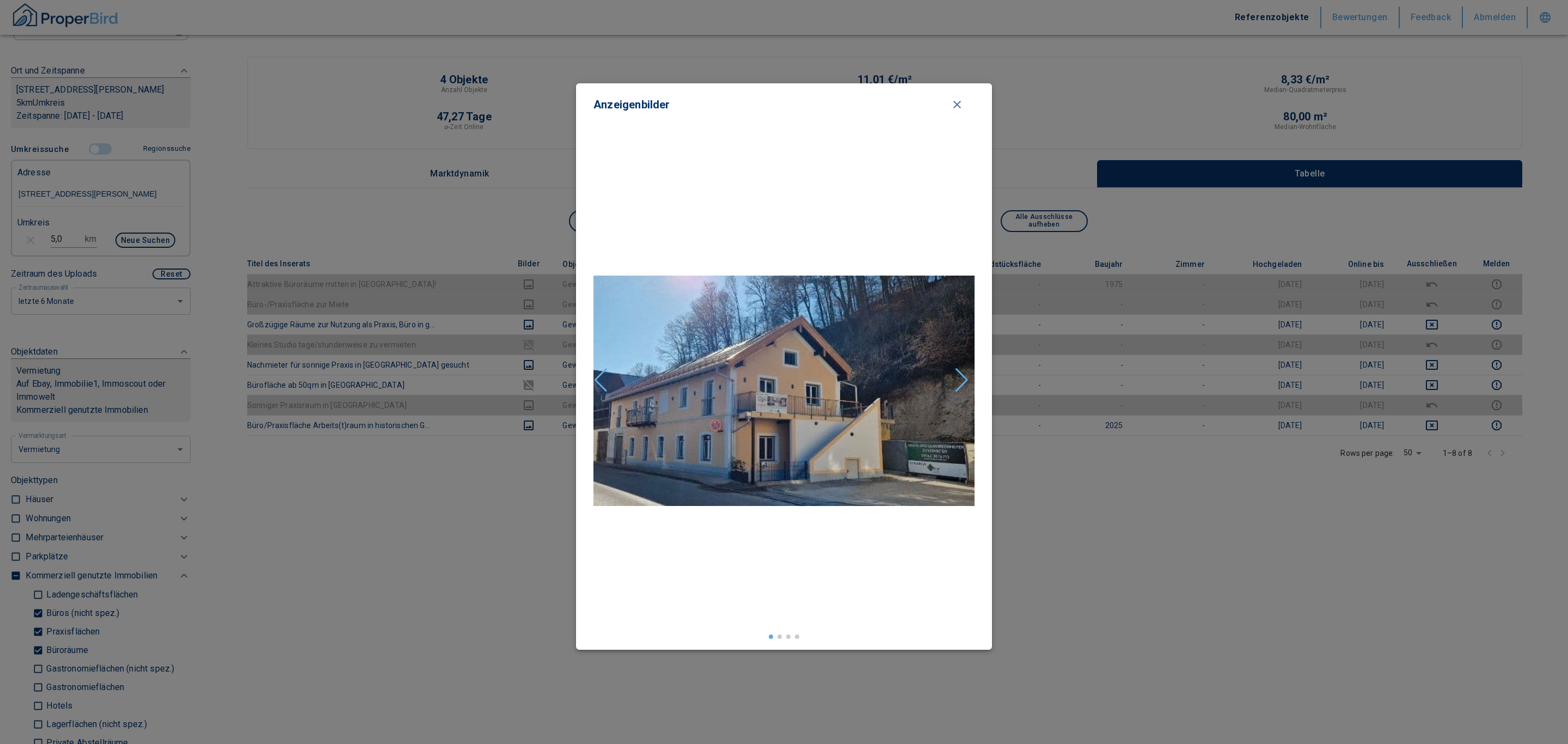
click at [501, 98] on icon "close modal" at bounding box center [956, 105] width 13 height 13
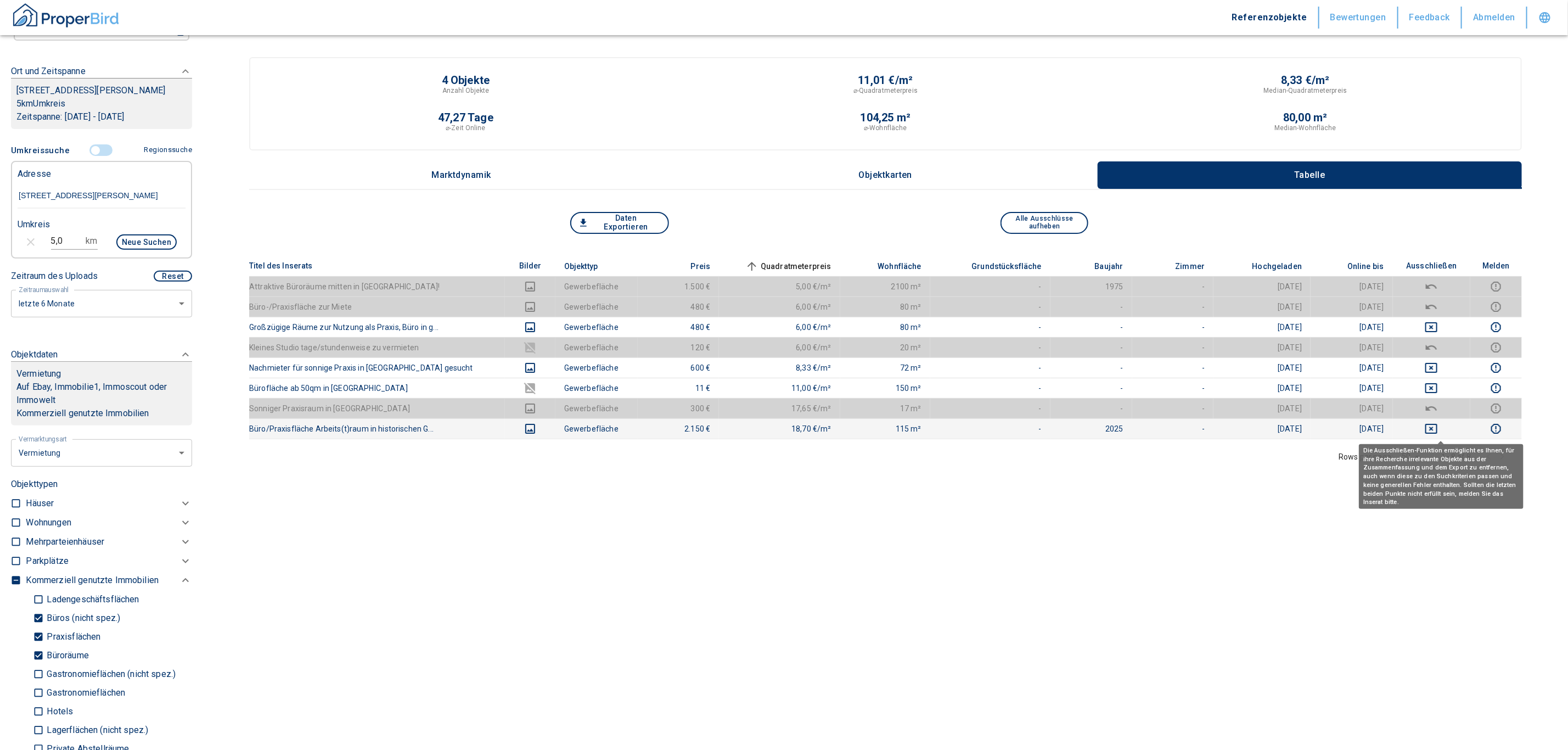
click at [505, 180] on button "deselect this listing" at bounding box center [1432, 429] width 61 height 13
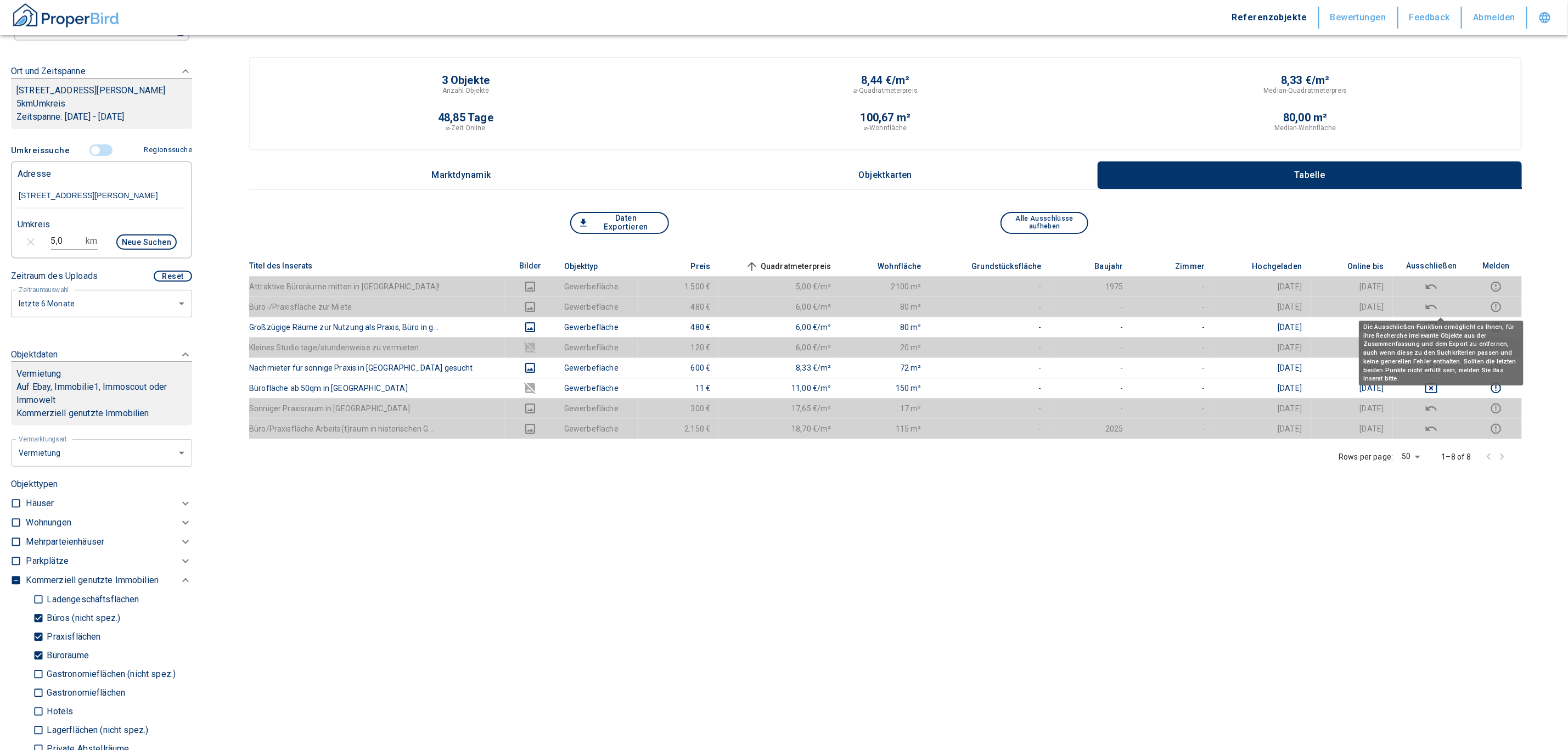
click at [505, 180] on button "deselect this listing" at bounding box center [1432, 306] width 61 height 13
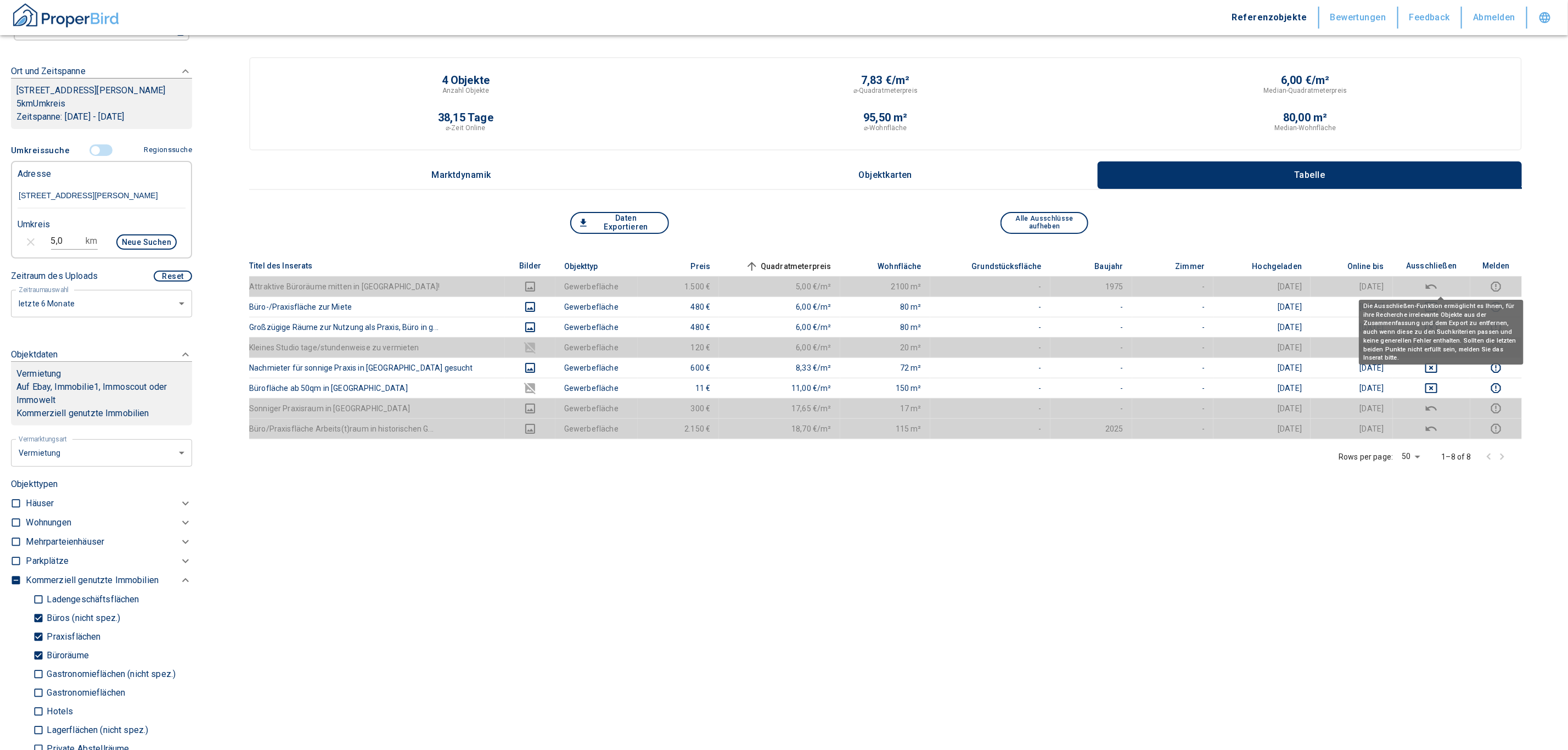
click at [505, 180] on icon "deselect this listing" at bounding box center [1431, 287] width 13 height 13
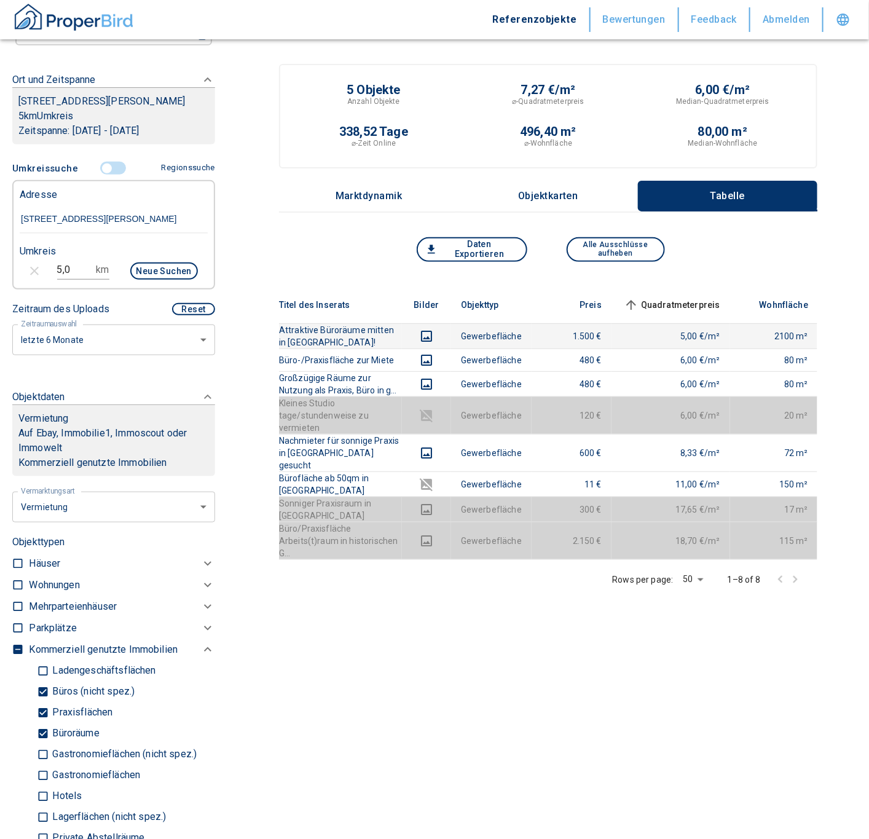
click at [54, 202] on label "Büros (nicht spez.)" at bounding box center [121, 692] width 168 height 21
click at [49, 202] on input "Büros (nicht spez.)" at bounding box center [43, 692] width 12 height 22
checkbox input "false"
type input "2020"
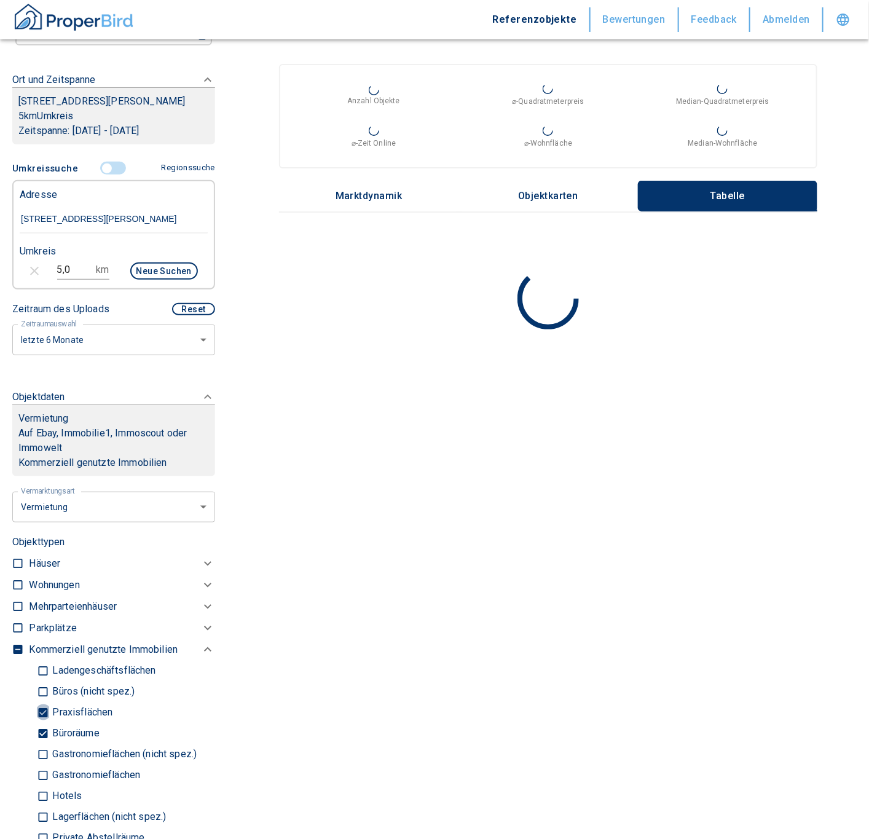
click at [43, 202] on input "Praxisflächen" at bounding box center [43, 713] width 12 height 22
checkbox input "false"
type input "2020"
click at [46, 202] on input "Büroräume" at bounding box center [43, 734] width 12 height 22
checkbox input "false"
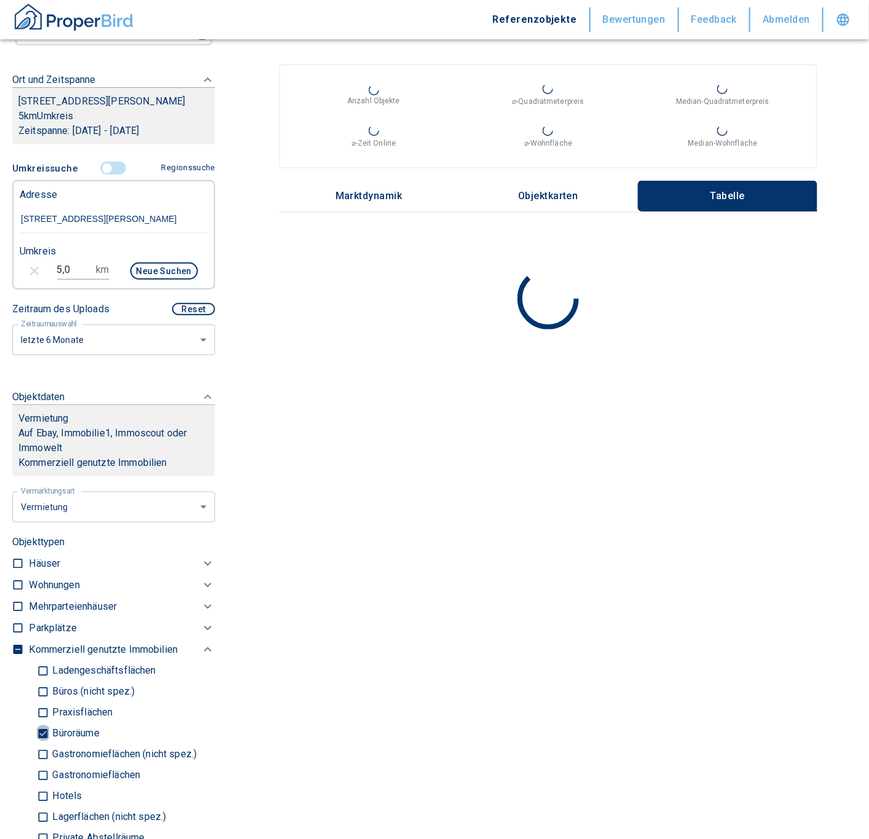
type input "2020"
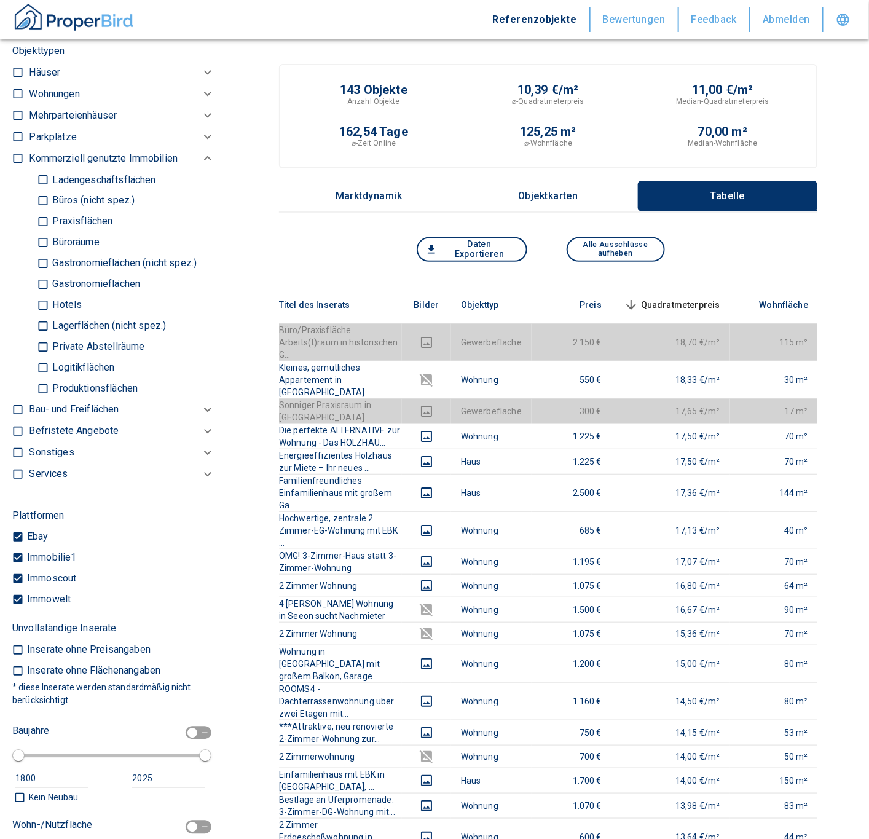
scroll to position [577, 0]
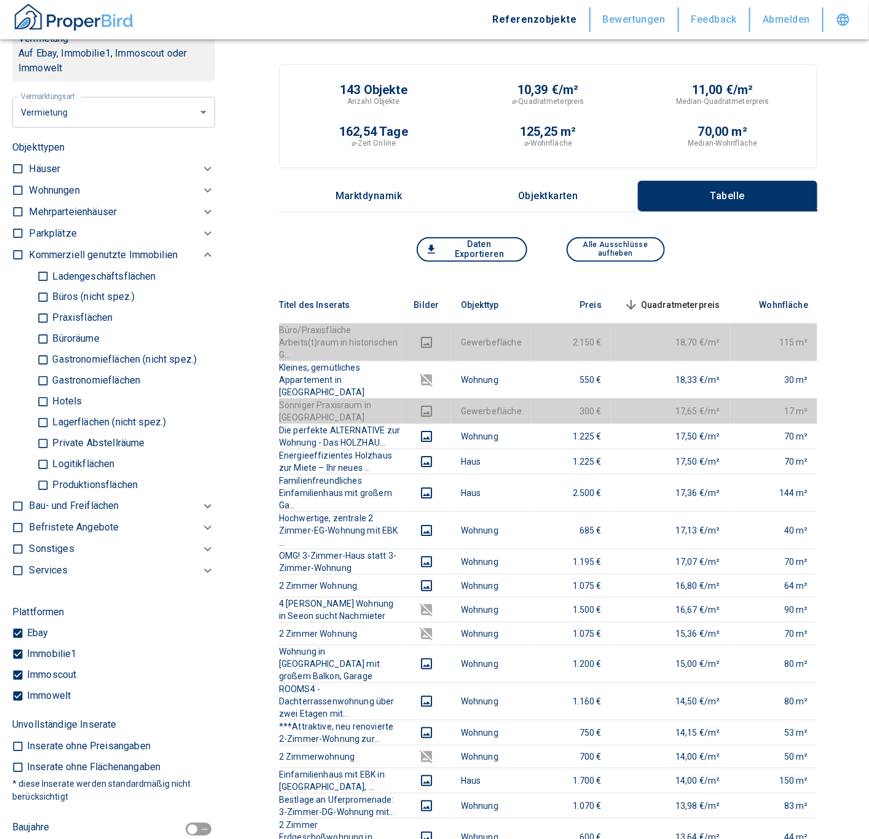
click at [98, 202] on label "Produktionsflächen" at bounding box center [121, 485] width 168 height 21
click at [49, 202] on input "Produktionsflächen" at bounding box center [43, 486] width 12 height 22
checkbox input "true"
type input "2020"
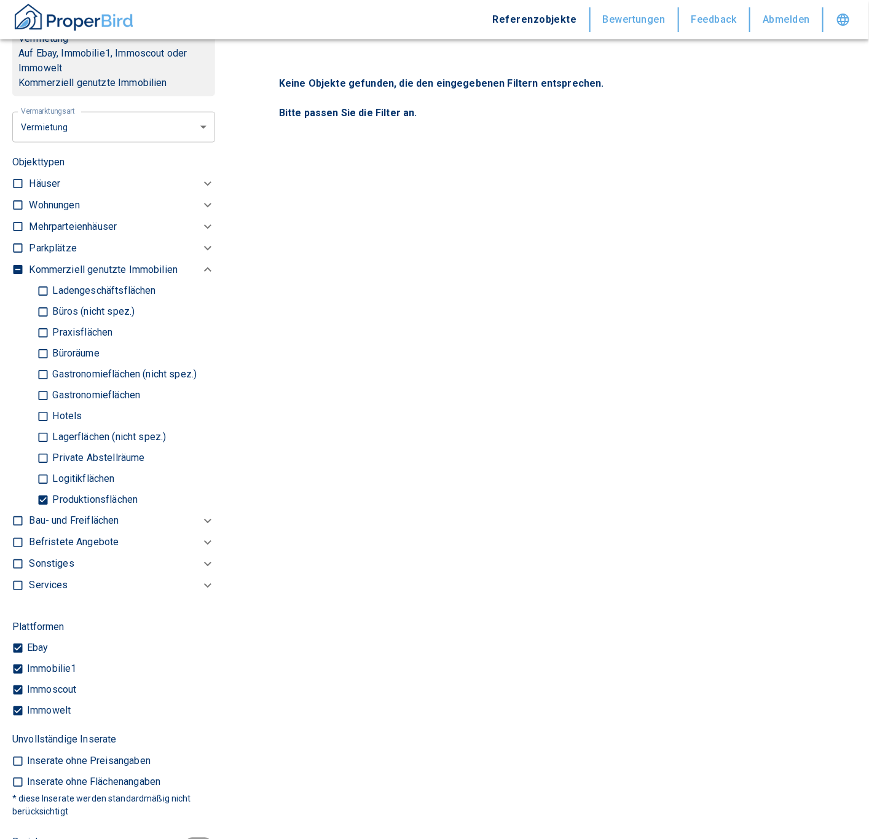
click at [84, 202] on p "Logitikflächen" at bounding box center [81, 480] width 65 height 10
click at [49, 202] on input "Logitikflächen" at bounding box center [43, 479] width 12 height 22
checkbox input "true"
type input "2020"
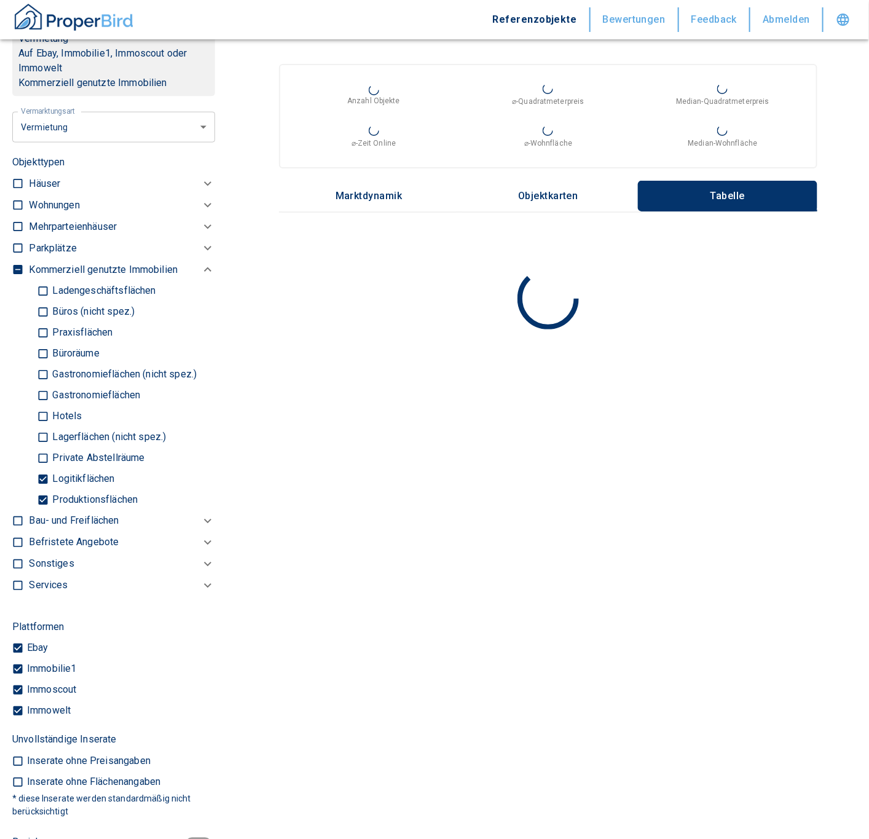
click at [89, 202] on p "Lagerflächen (nicht spez.)" at bounding box center [107, 438] width 117 height 10
click at [49, 202] on input "Lagerflächen (nicht spez.)" at bounding box center [43, 438] width 12 height 22
checkbox input "true"
type input "2020"
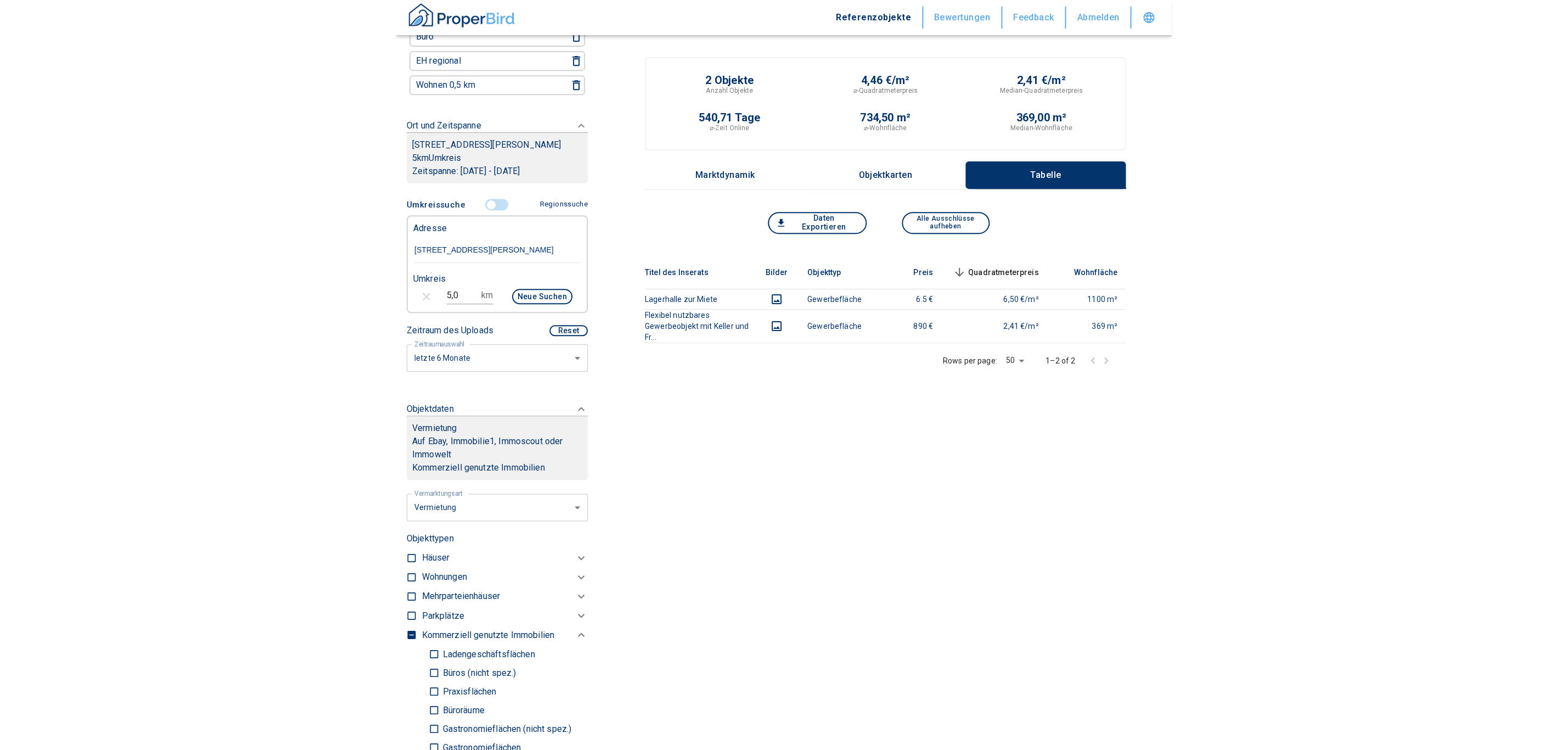
scroll to position [117, 0]
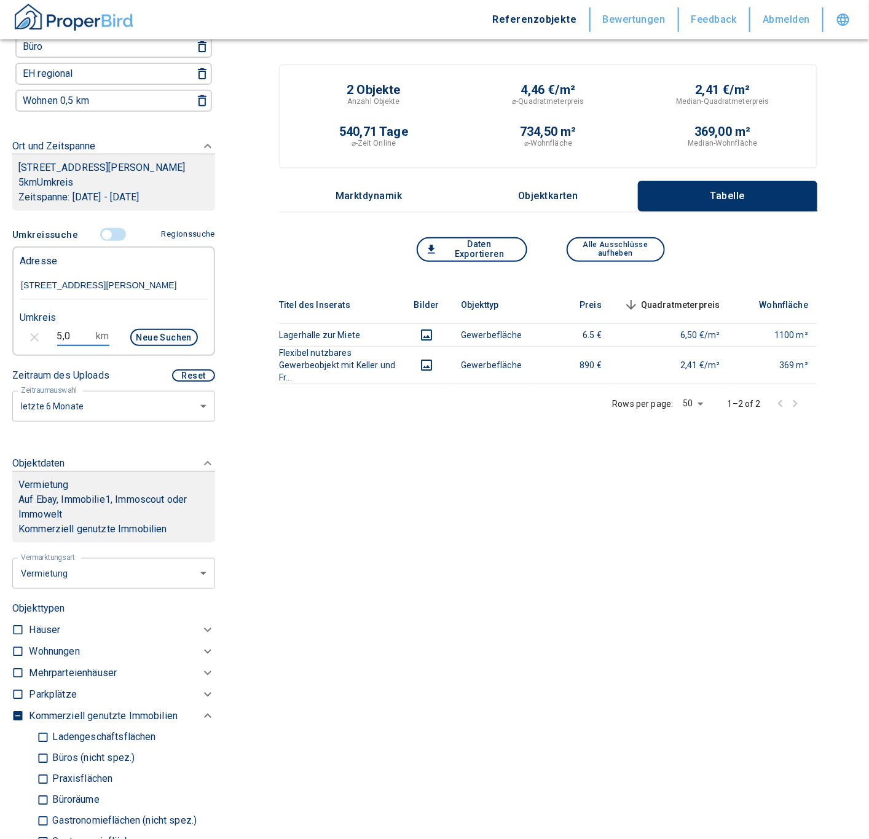
drag, startPoint x: 70, startPoint y: 336, endPoint x: -10, endPoint y: 339, distance: 80.6
click at [0, 202] on html "Referenzobjekte Bewertungen Feedback Abmelden Filtervorlagen Neue Filtereinstel…" at bounding box center [434, 419] width 869 height 839
type input "10,0"
click at [136, 202] on button "Neue Suchen" at bounding box center [164, 337] width 68 height 17
type input "2020"
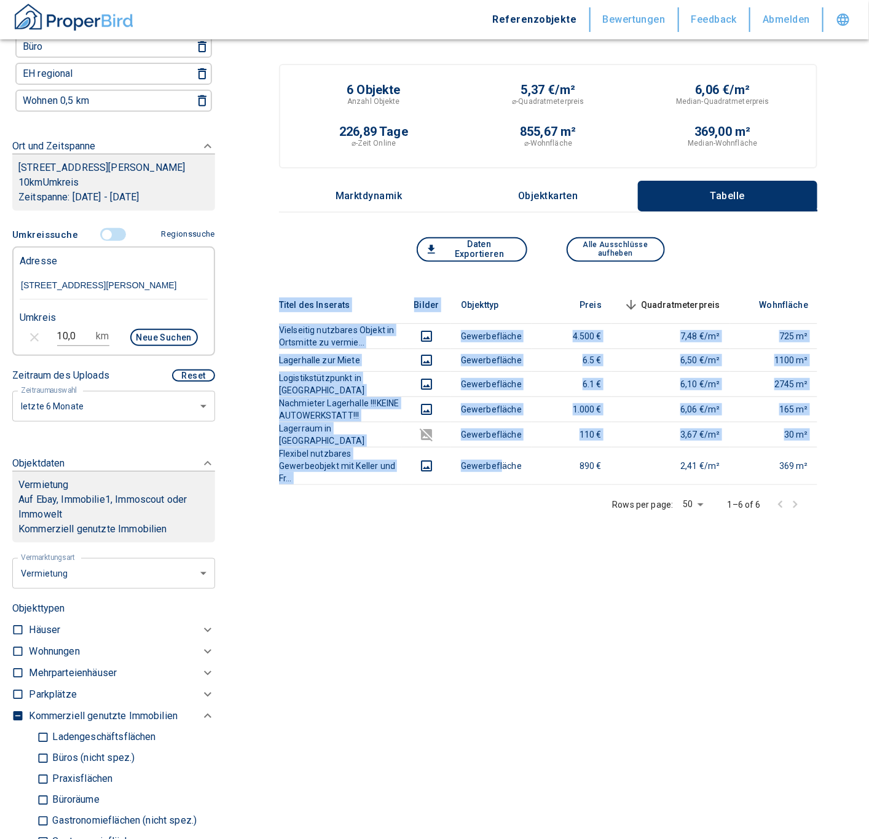
drag, startPoint x: 502, startPoint y: 465, endPoint x: 532, endPoint y: 470, distance: 30.5
click at [532, 202] on div "Titel des Inserats Bilder Objekttyp Preis Quadratmeterpreis sorted descending W…" at bounding box center [548, 385] width 539 height 199
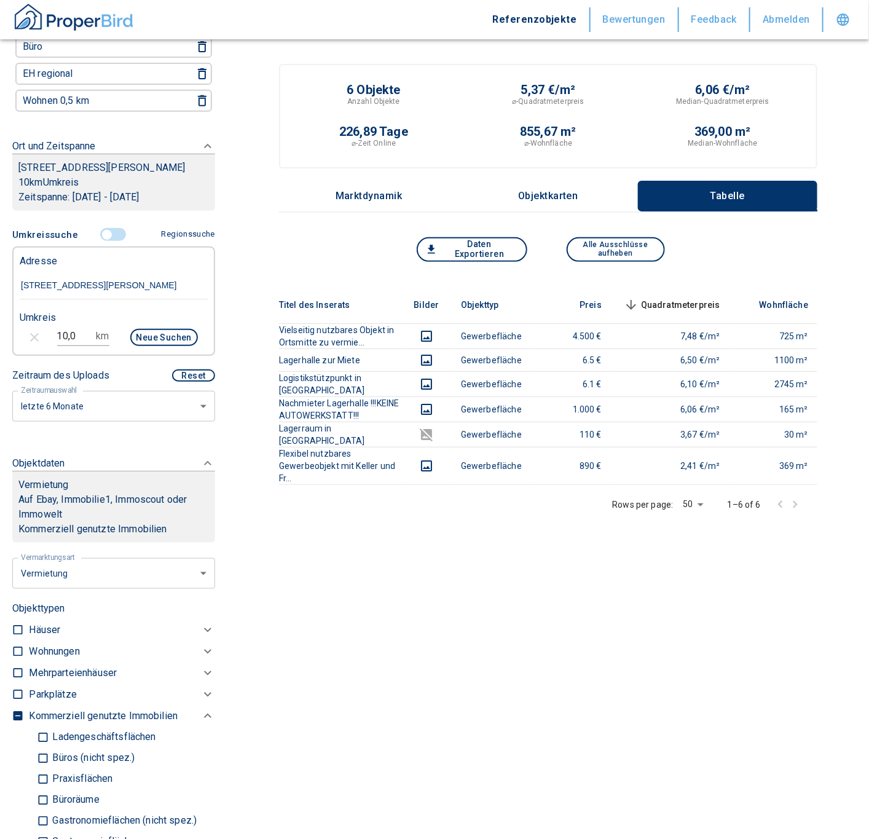
click at [566, 202] on div "Titel des Inserats Bilder Objekttyp Preis Quadratmeterpreis sorted descending W…" at bounding box center [548, 466] width 539 height 361
drag, startPoint x: 83, startPoint y: 336, endPoint x: -30, endPoint y: 345, distance: 112.9
click at [0, 202] on html "Referenzobjekte Bewertungen Feedback Abmelden Filtervorlagen Neue Filtereinstel…" at bounding box center [434, 454] width 869 height 908
type input "15,0"
click at [148, 202] on button "Neue Suchen" at bounding box center [164, 337] width 68 height 17
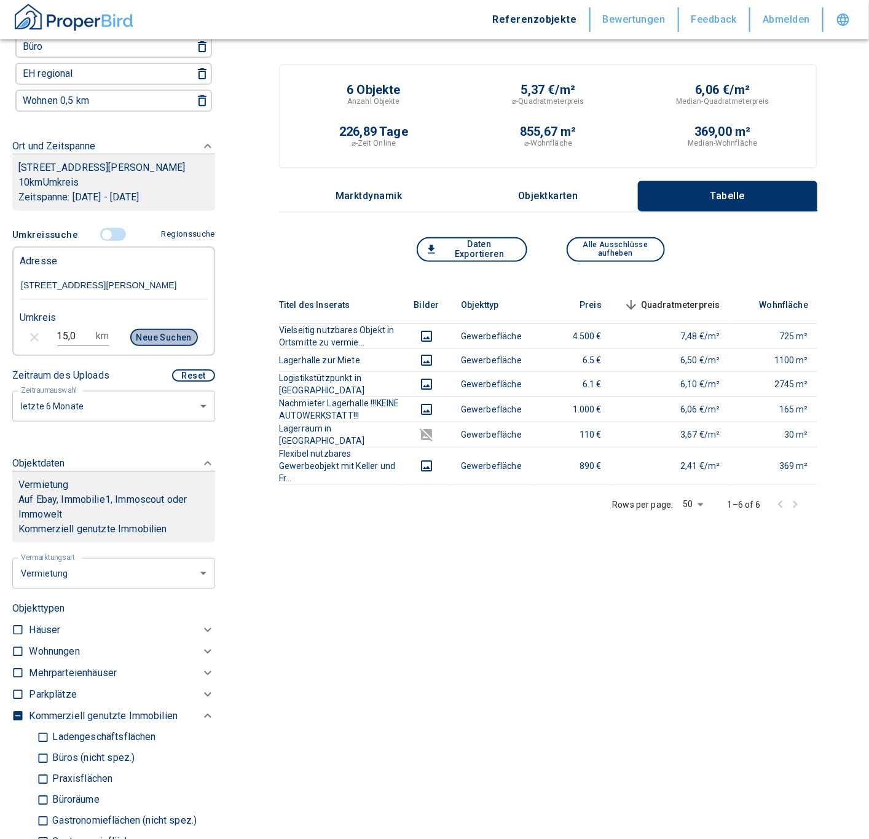
type input "2020"
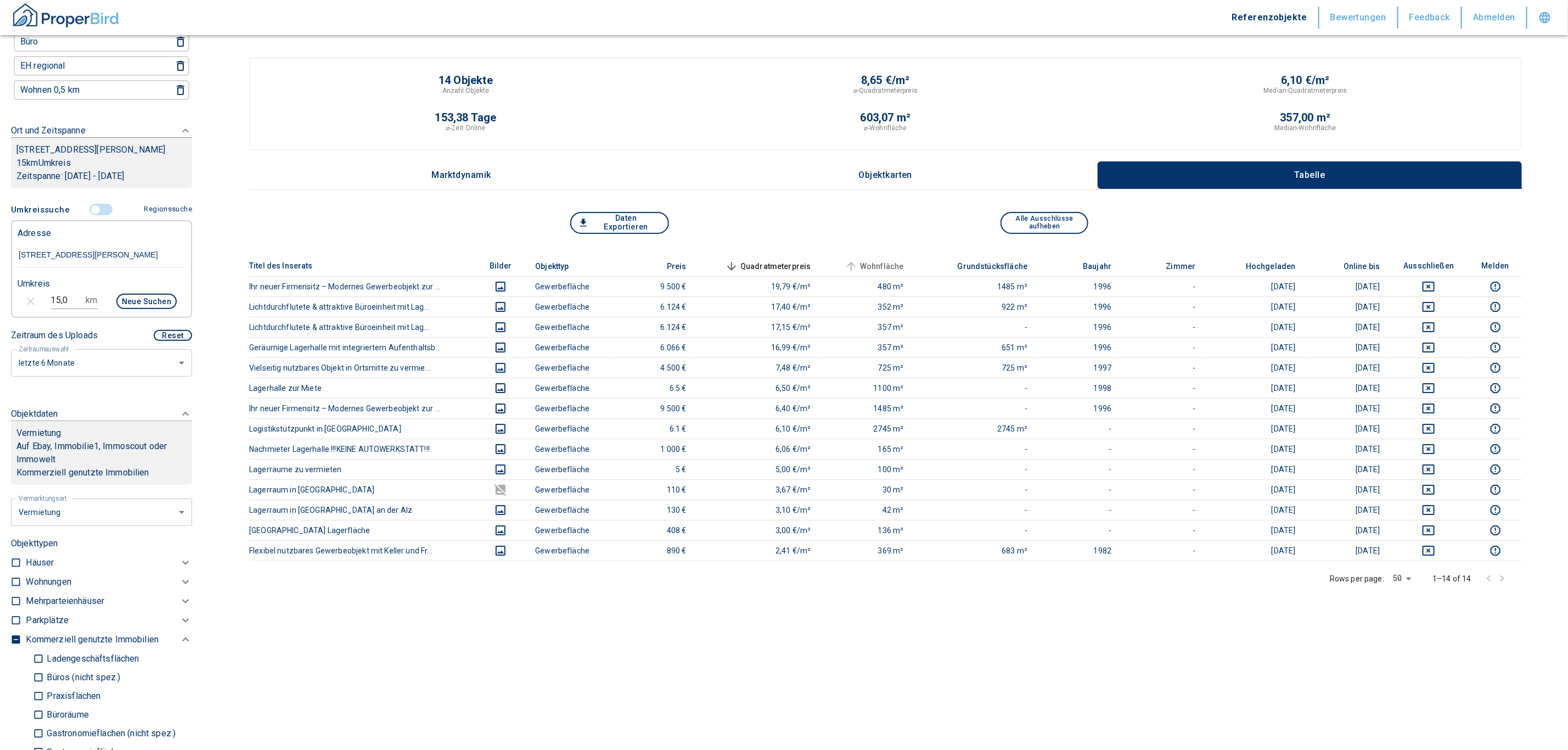
click at [505, 180] on span "Wohnfläche" at bounding box center [873, 266] width 62 height 13
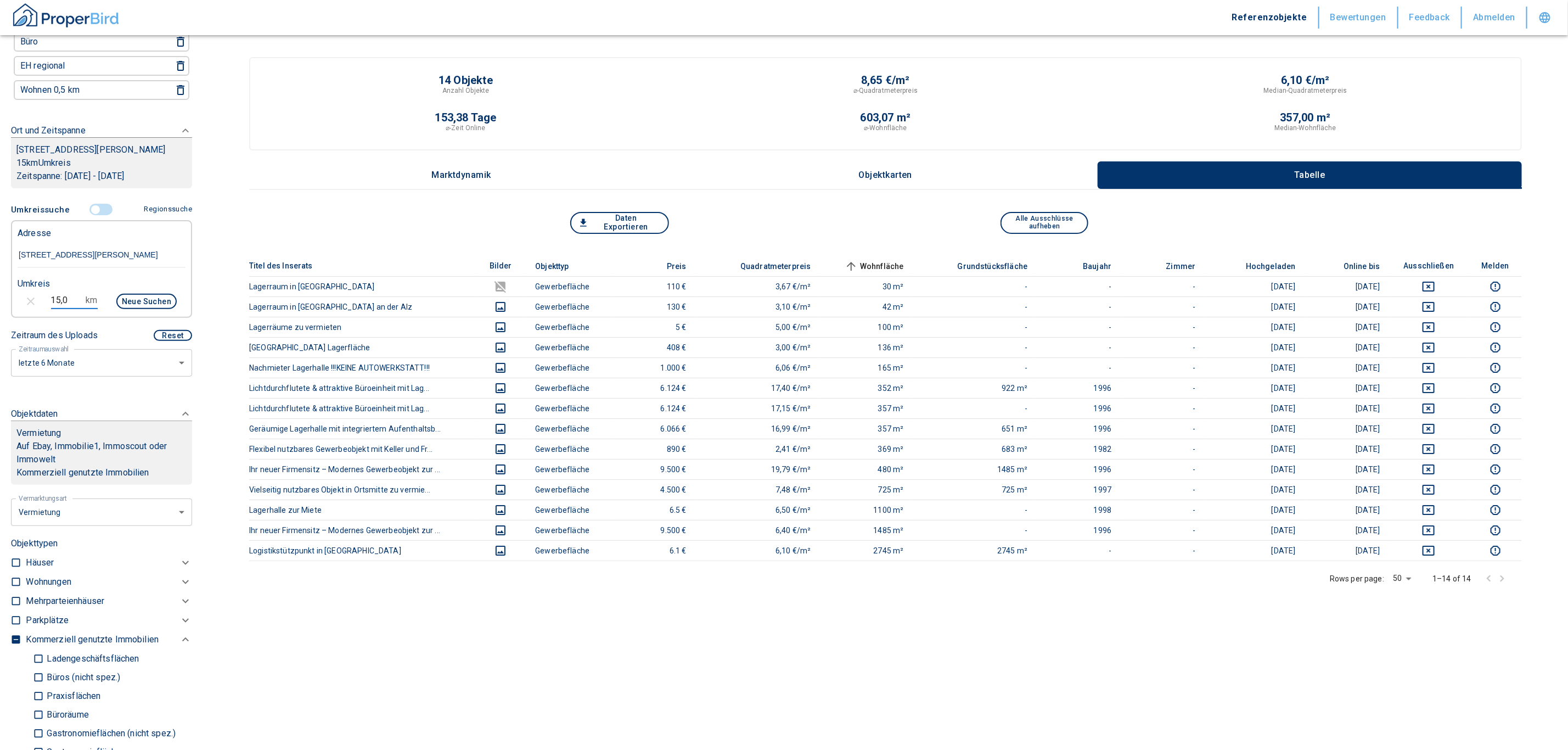
drag, startPoint x: 70, startPoint y: 298, endPoint x: 0, endPoint y: 295, distance: 70.1
click at [0, 180] on div "Filtervorlagen Neue Filtereinstellungen erkannt! Name für neue Vorlage x Gespei…" at bounding box center [101, 375] width 203 height 750
type input "20,0"
click at [138, 180] on button "Neue Suchen" at bounding box center [146, 301] width 61 height 15
type input "2020"
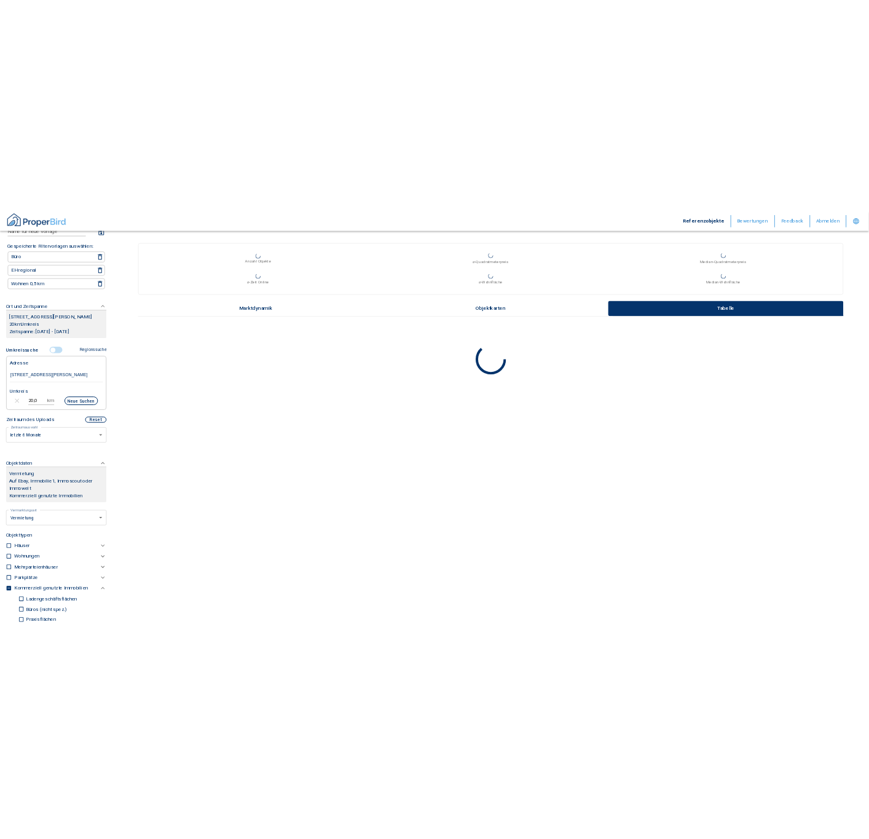
scroll to position [83, 0]
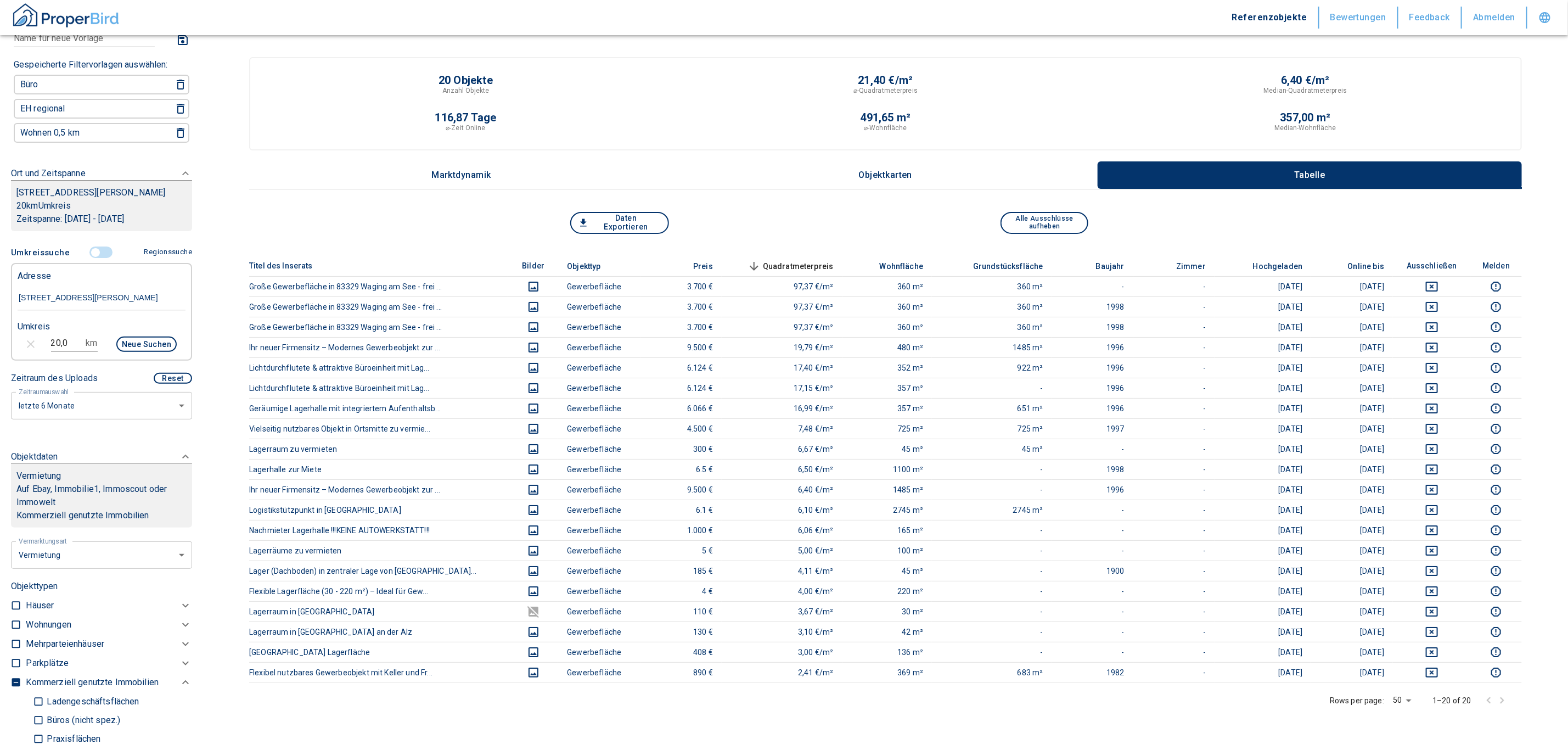
click at [505, 180] on th "Wohnfläche" at bounding box center [888, 265] width 90 height 21
click at [505, 180] on span "Wohnfläche" at bounding box center [893, 266] width 62 height 13
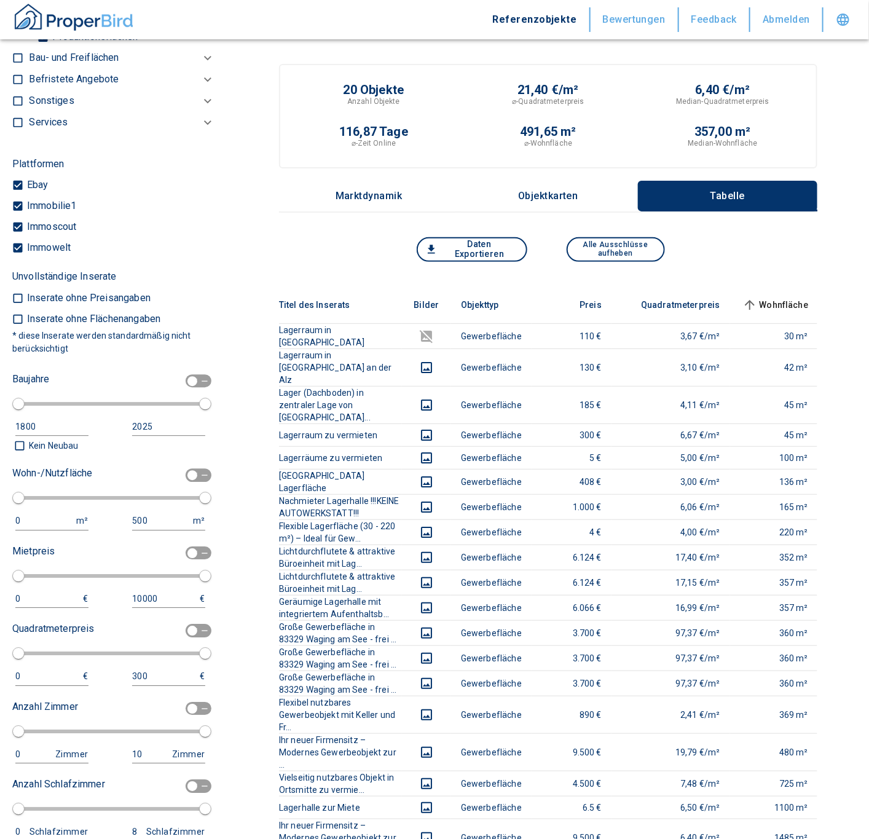
scroll to position [1038, 0]
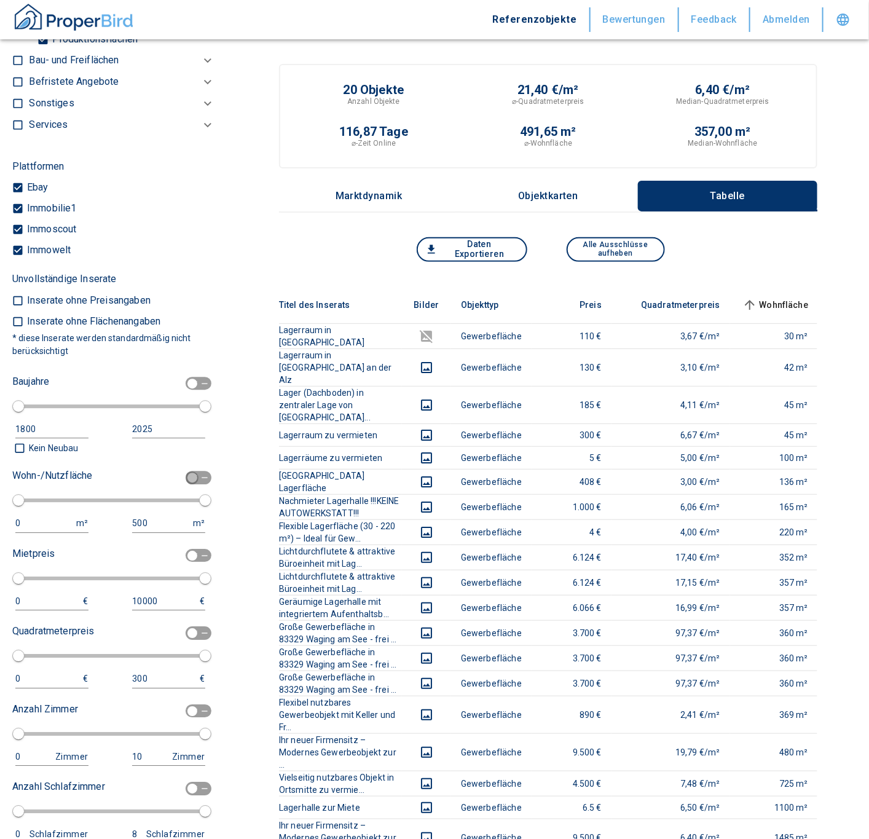
click at [183, 202] on input "checkbox" at bounding box center [192, 478] width 37 height 14
checkbox input "true"
type input "2020"
type input "50"
type input "150"
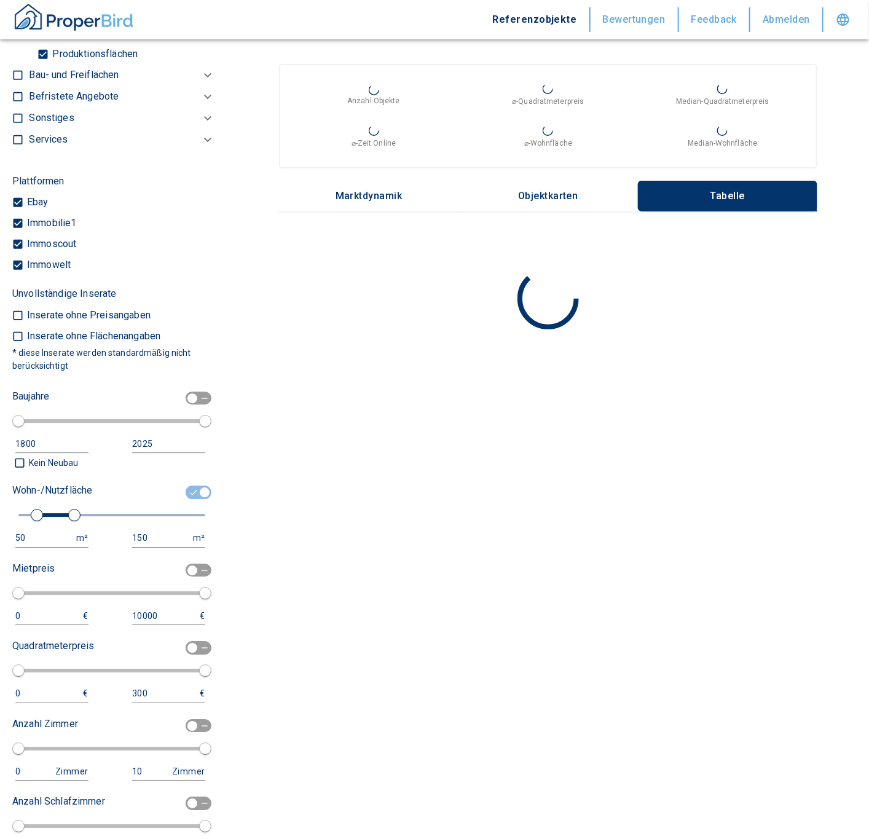
click at [31, 202] on button "50 m²" at bounding box center [51, 538] width 73 height 18
drag, startPoint x: 31, startPoint y: 527, endPoint x: -25, endPoint y: 526, distance: 56.6
click at [0, 202] on html "Referenzobjekte Bewertungen Feedback Abmelden Filtervorlagen Neue Filtereinstel…" at bounding box center [434, 419] width 869 height 839
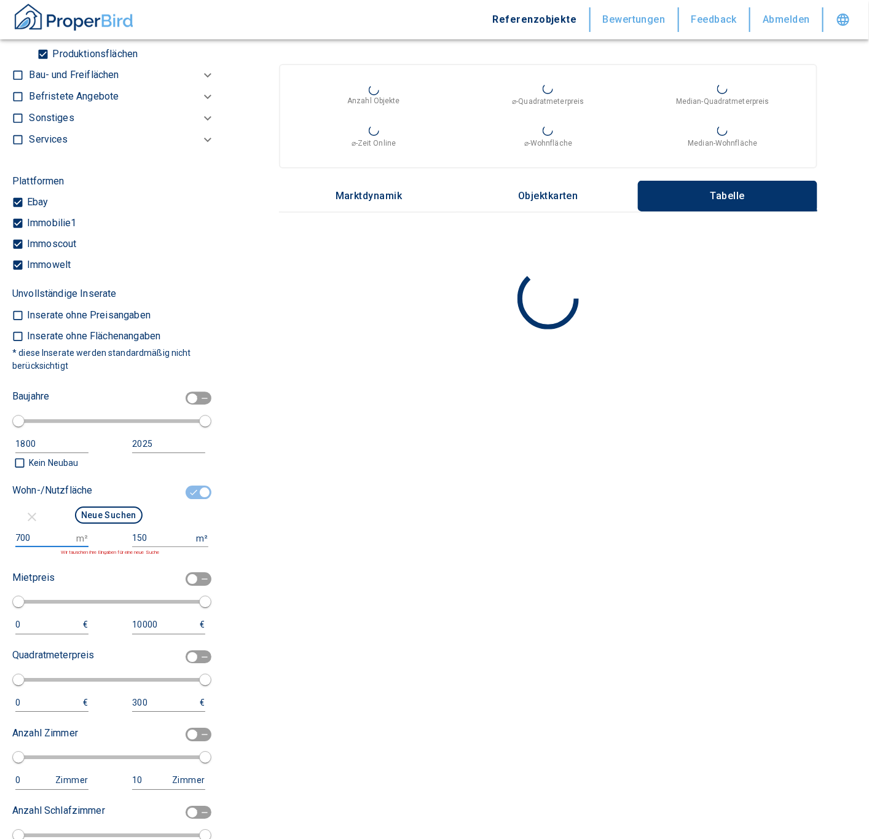
type input "700"
click at [151, 202] on input "150" at bounding box center [161, 538] width 59 height 18
type input "1500000"
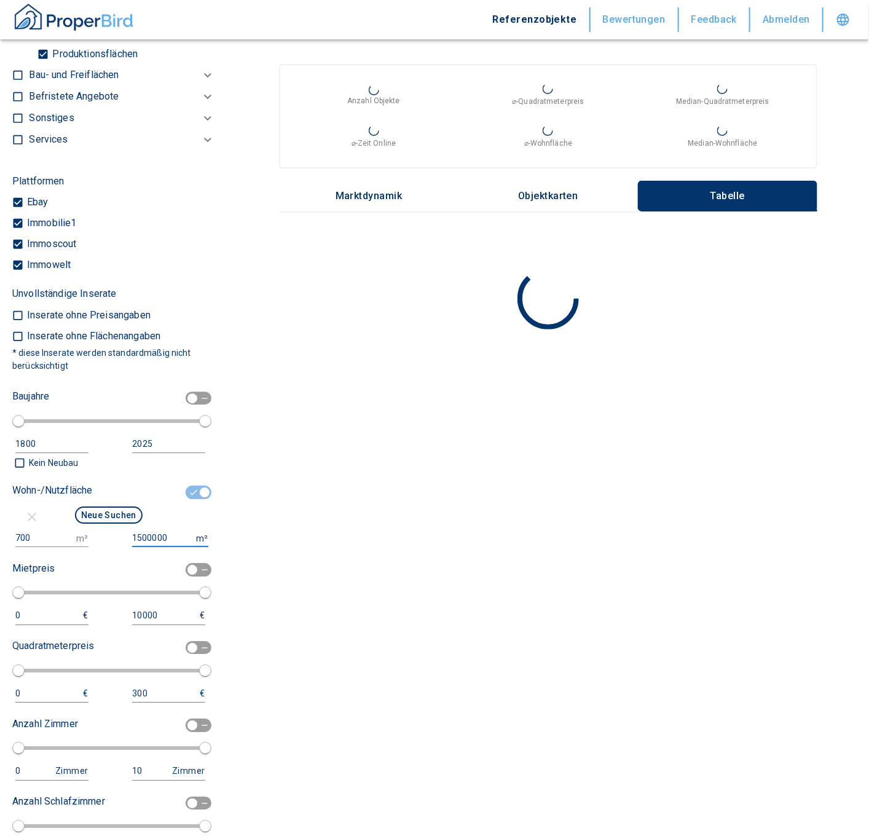
drag, startPoint x: 96, startPoint y: 497, endPoint x: 96, endPoint y: 504, distance: 7.4
click at [96, 202] on div "Wohn-/Nutzfläche Neue Suchen 700 m² 1500000 m²" at bounding box center [108, 514] width 193 height 66
click at [98, 202] on button "Neue Suchen" at bounding box center [109, 515] width 68 height 17
type input "2020"
